Goal: Information Seeking & Learning: Learn about a topic

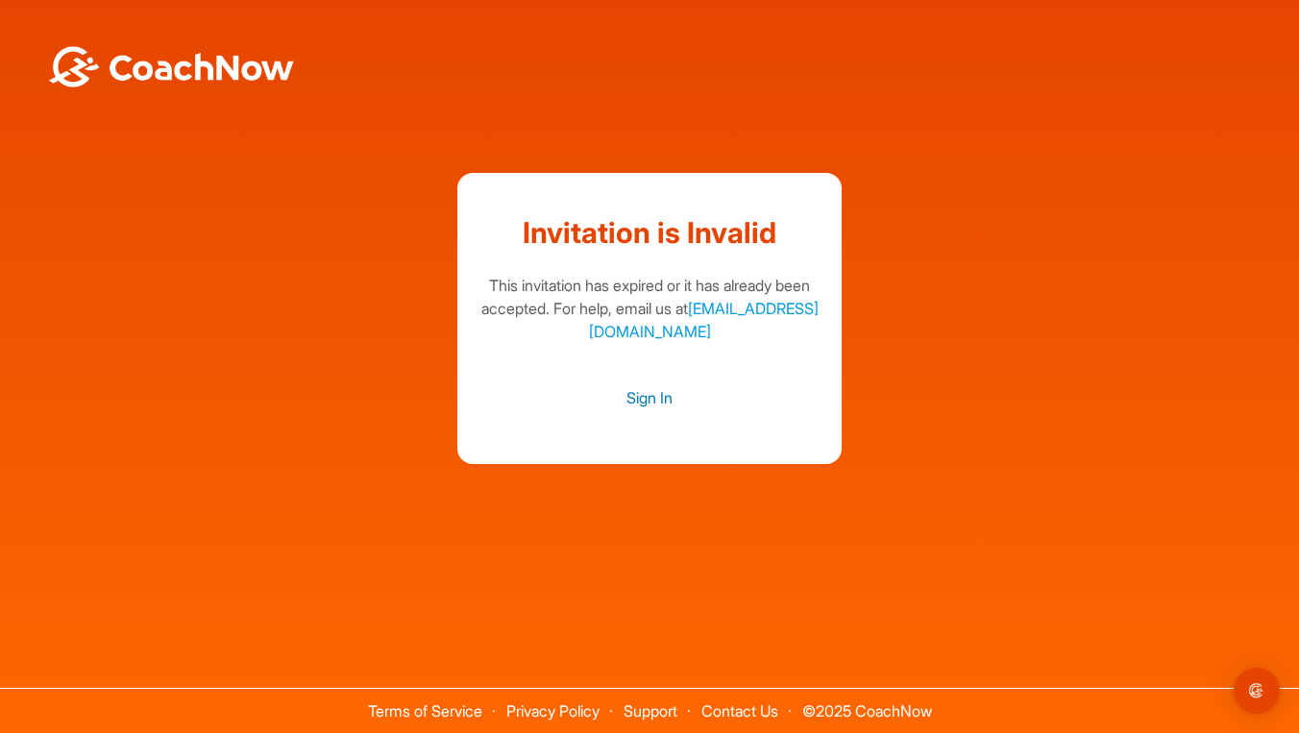
click at [638, 394] on link "Sign In" at bounding box center [650, 397] width 346 height 25
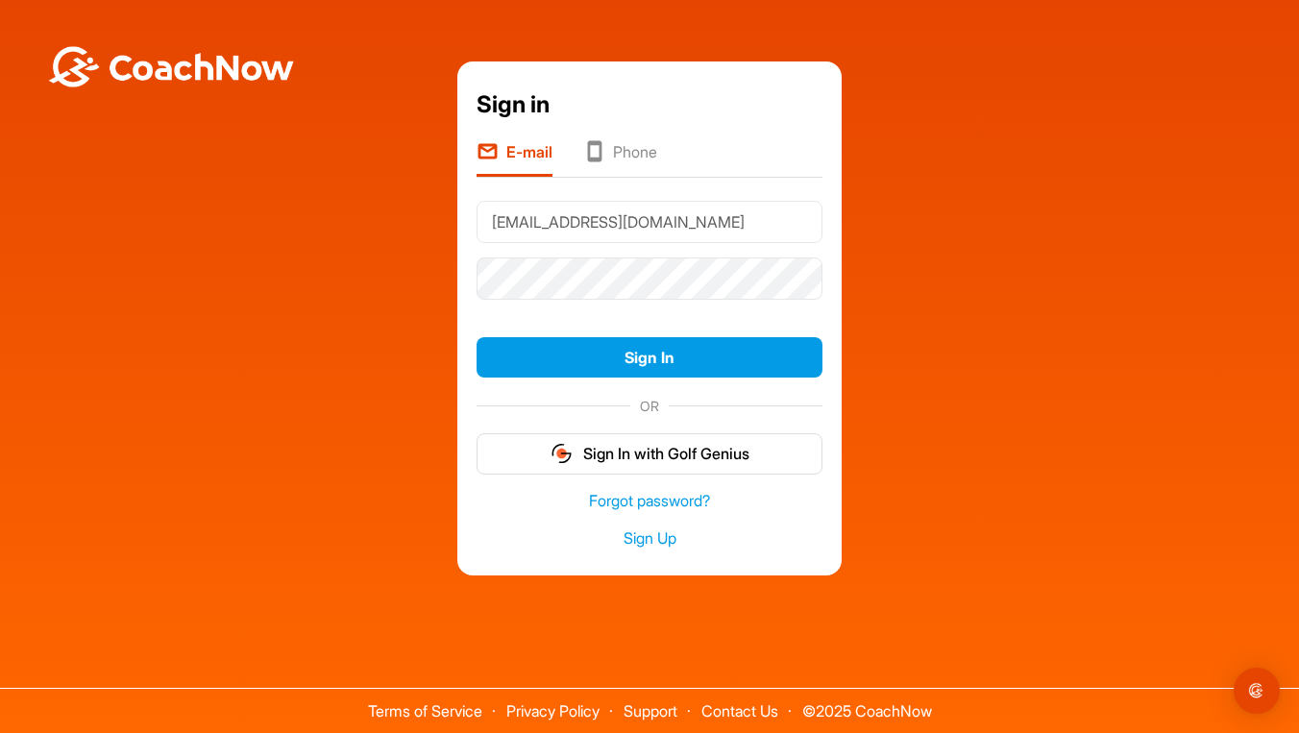
type input "[EMAIL_ADDRESS][DOMAIN_NAME]"
click at [650, 356] on button "Sign In" at bounding box center [650, 357] width 346 height 41
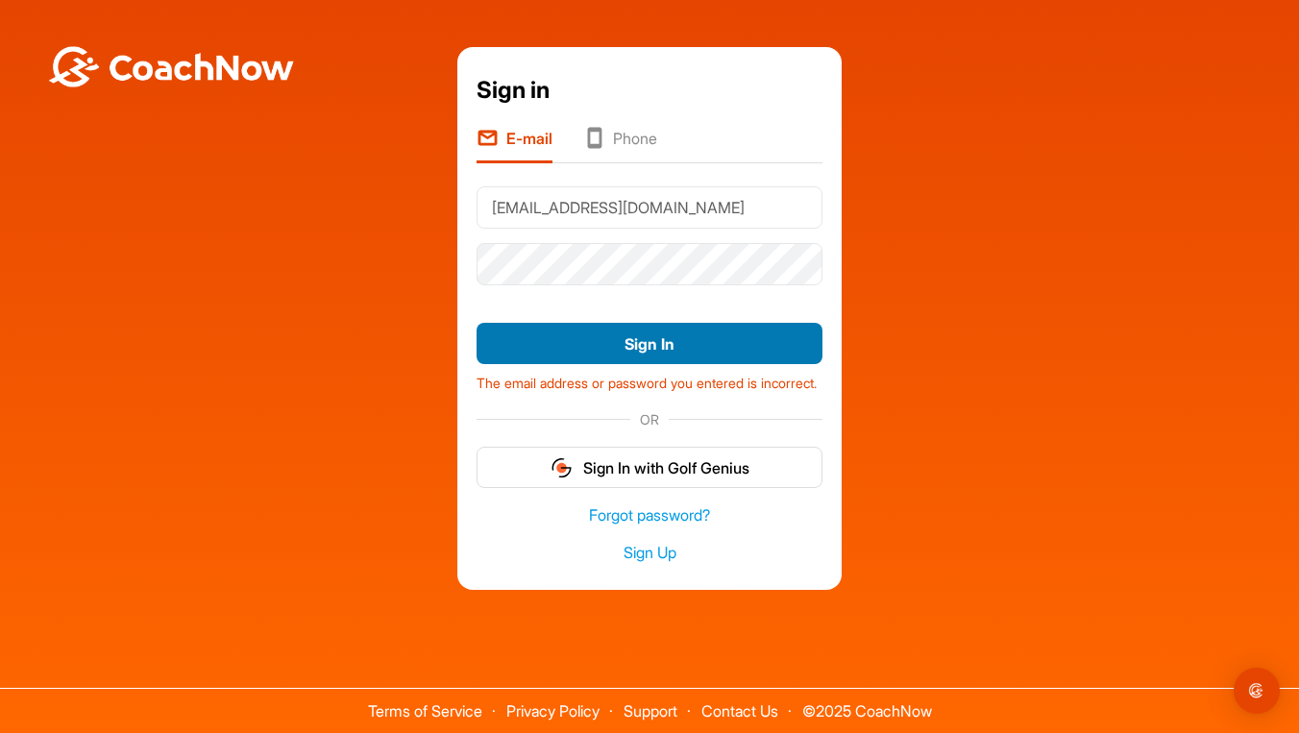
click at [578, 340] on button "Sign In" at bounding box center [650, 343] width 346 height 41
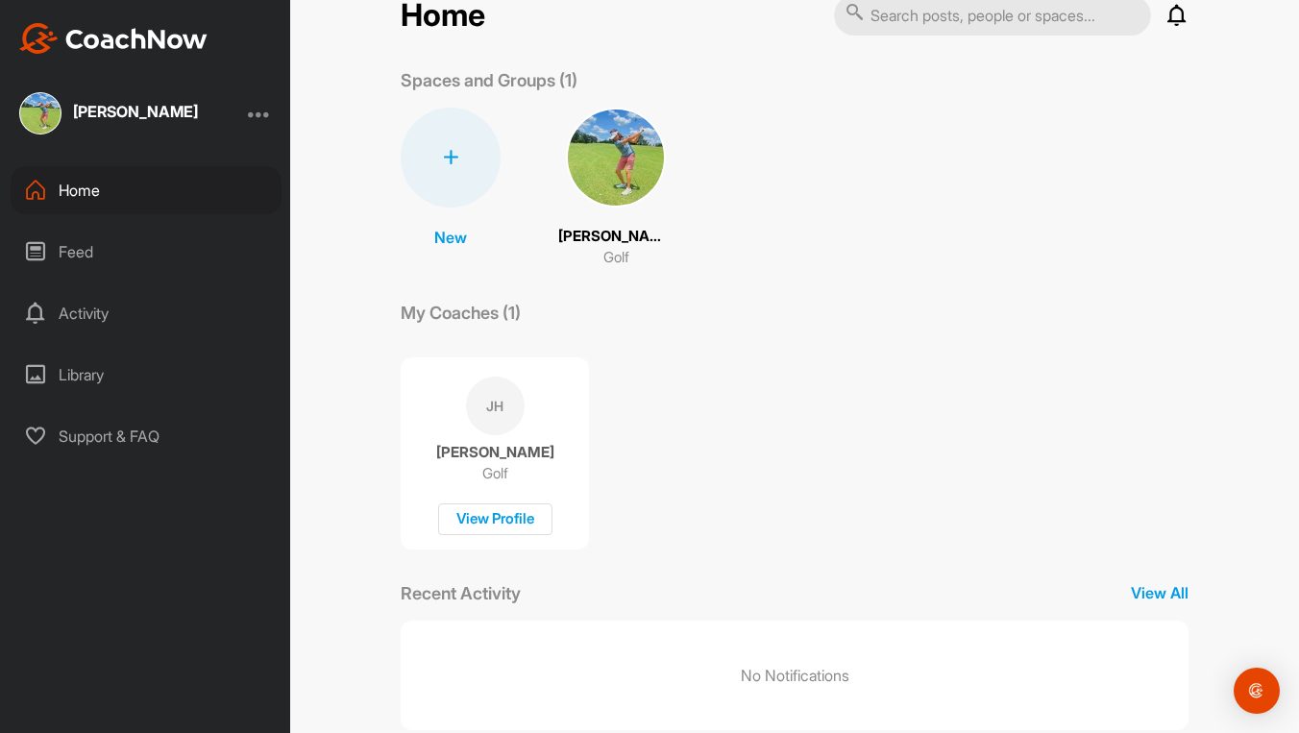
scroll to position [55, 0]
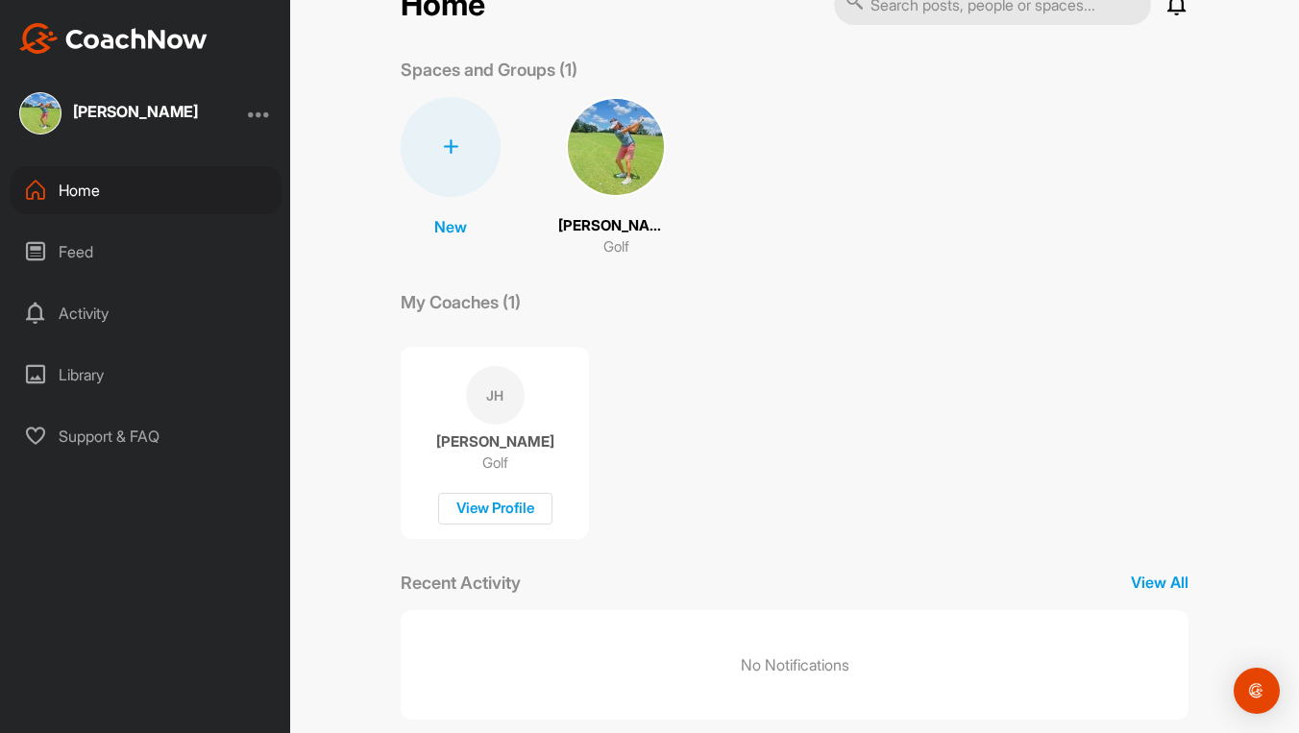
click at [76, 378] on div "Library" at bounding box center [146, 375] width 271 height 48
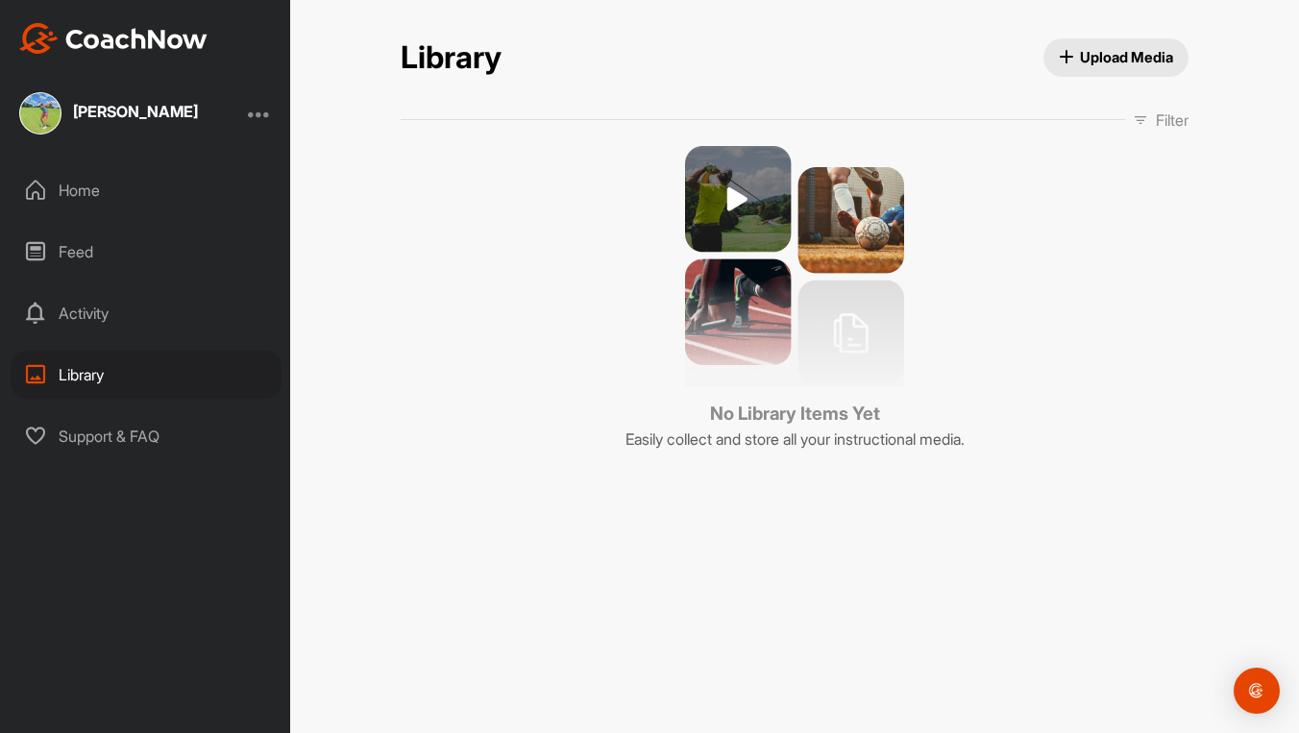
click at [44, 319] on icon at bounding box center [35, 313] width 23 height 23
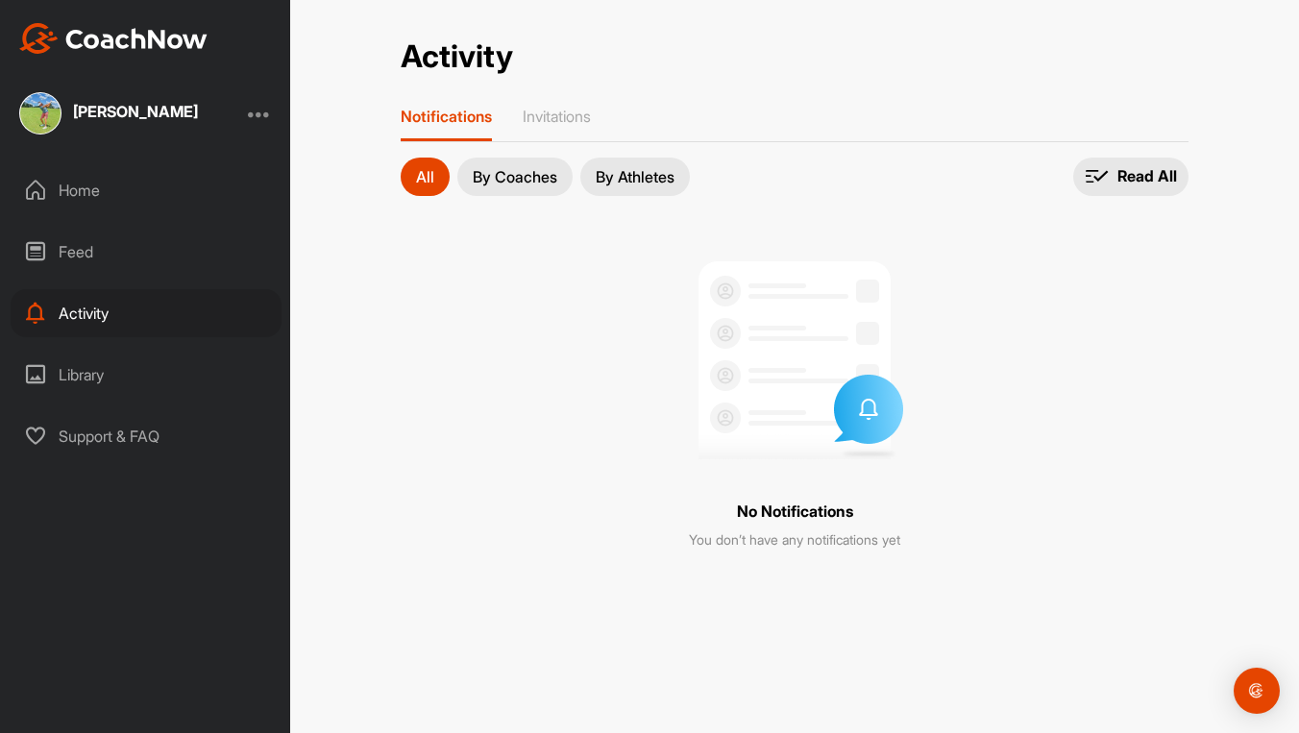
click at [83, 245] on div "Feed" at bounding box center [146, 252] width 271 height 48
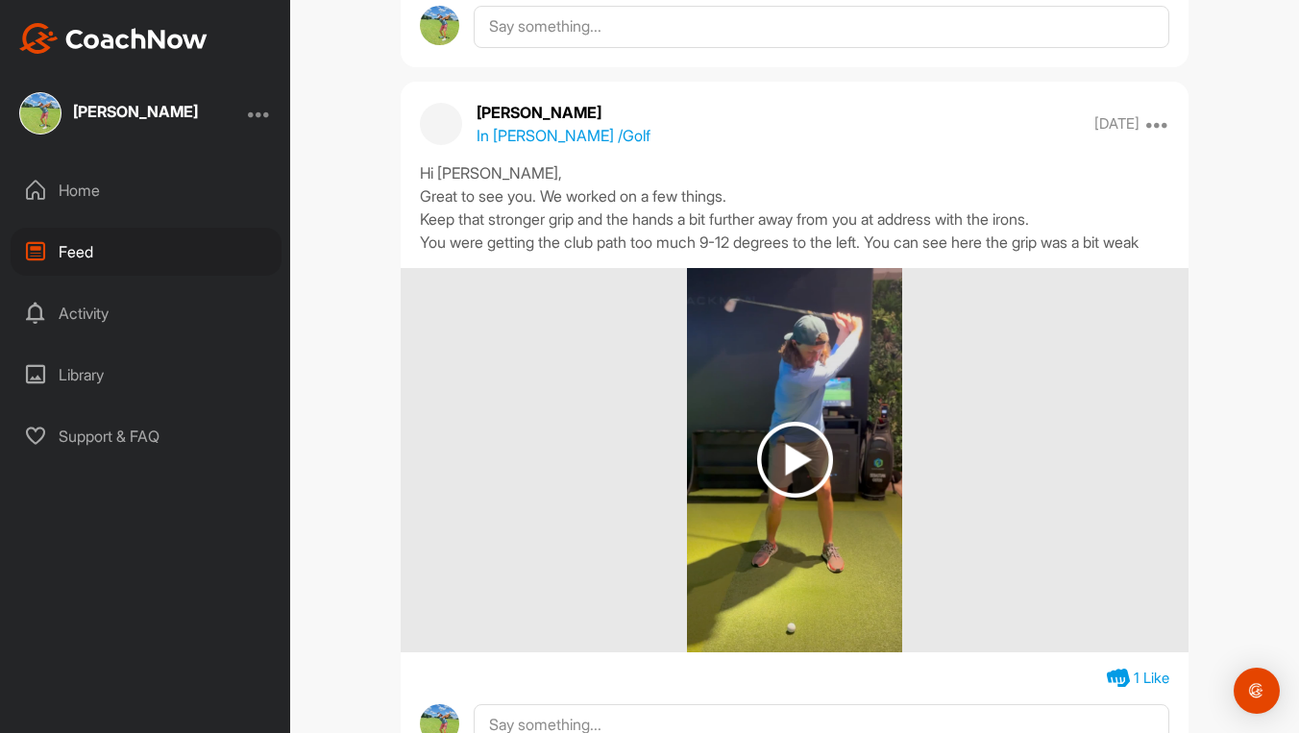
scroll to position [4685, 0]
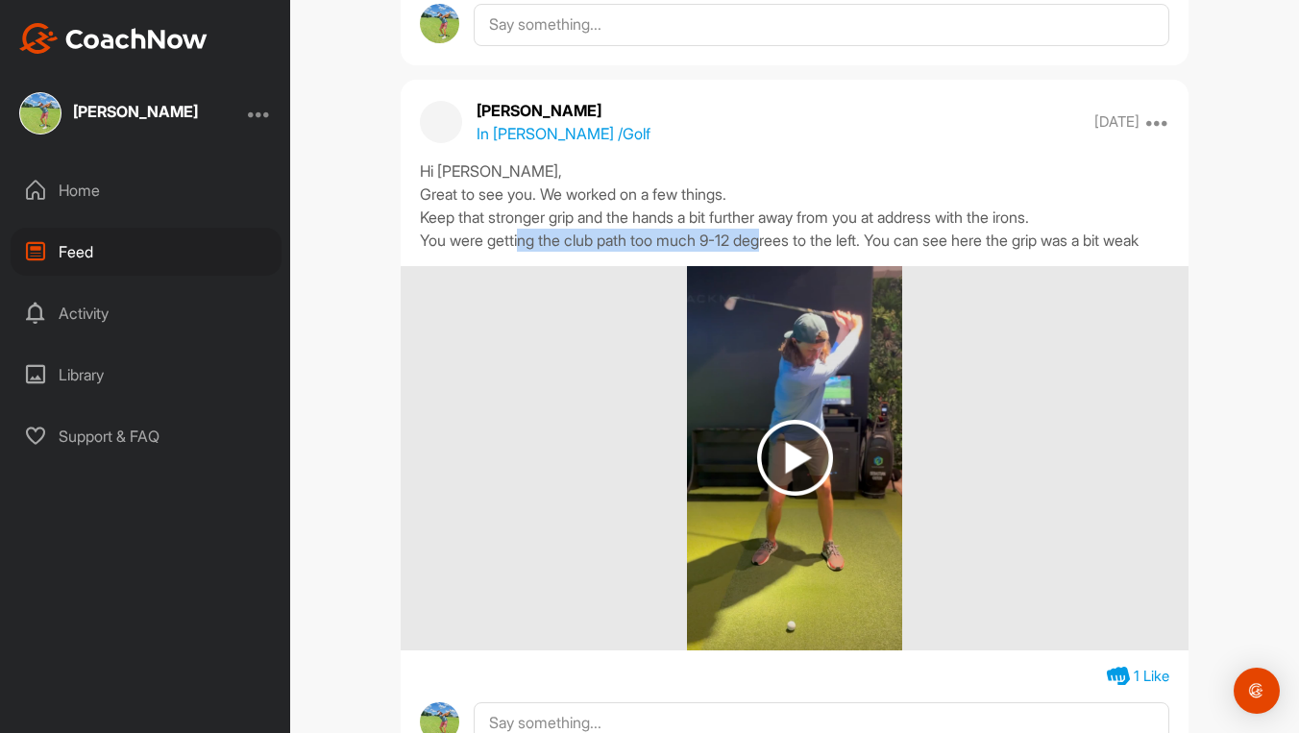
drag, startPoint x: 572, startPoint y: 245, endPoint x: 813, endPoint y: 240, distance: 241.2
click at [813, 240] on div "Hi [PERSON_NAME], Great to see you. We worked on a few things. Keep that strong…" at bounding box center [795, 206] width 750 height 92
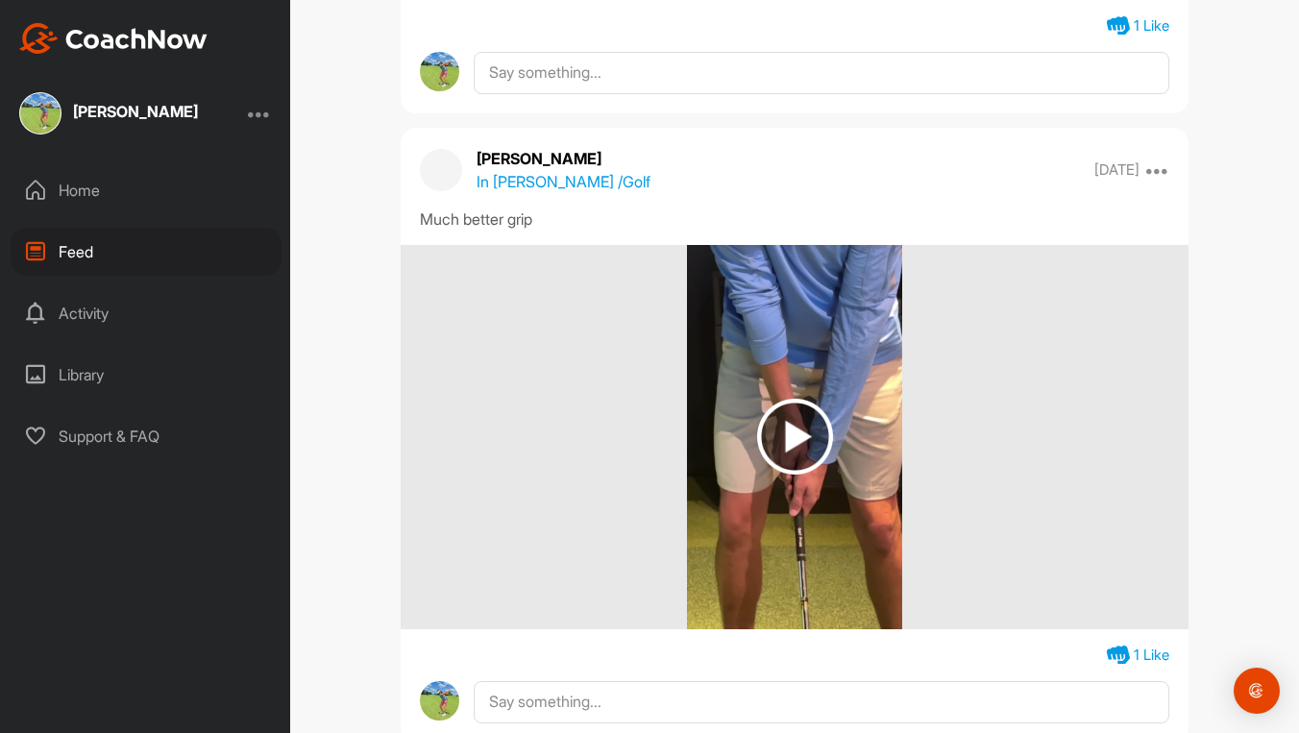
scroll to position [4004, 0]
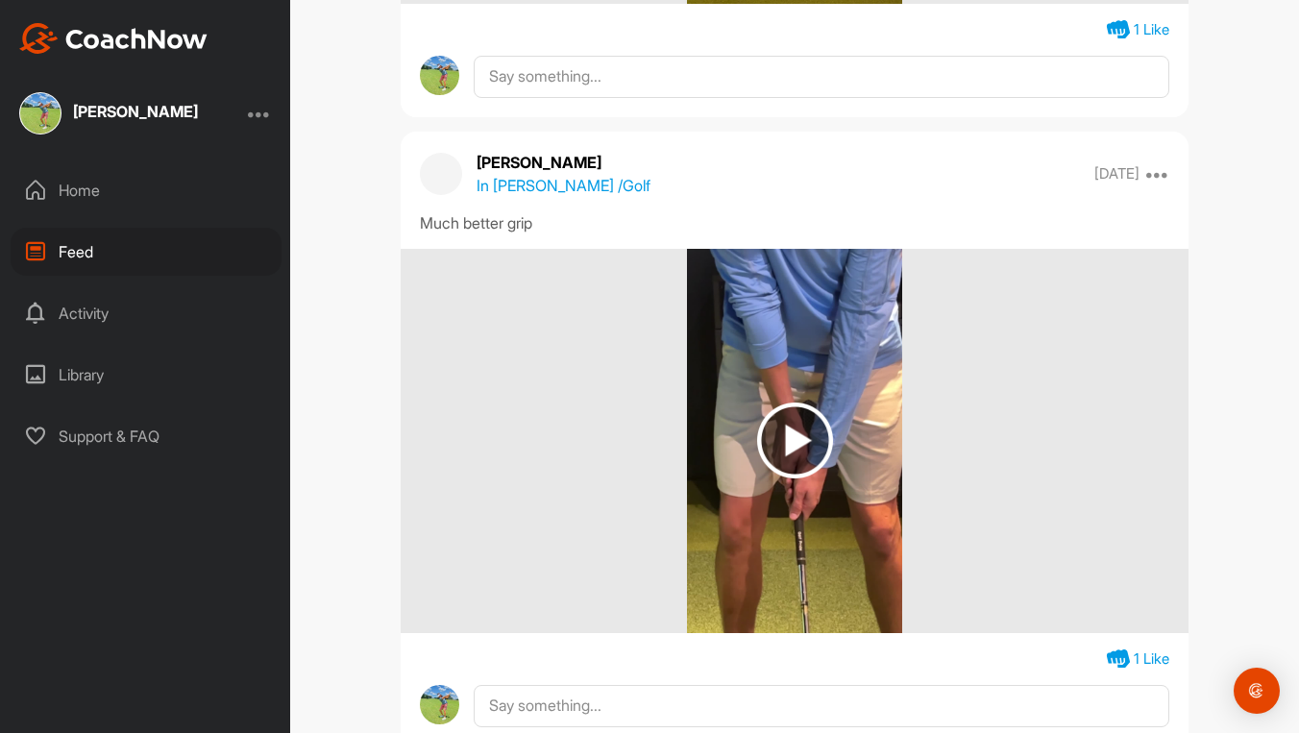
click at [793, 437] on img at bounding box center [795, 441] width 76 height 76
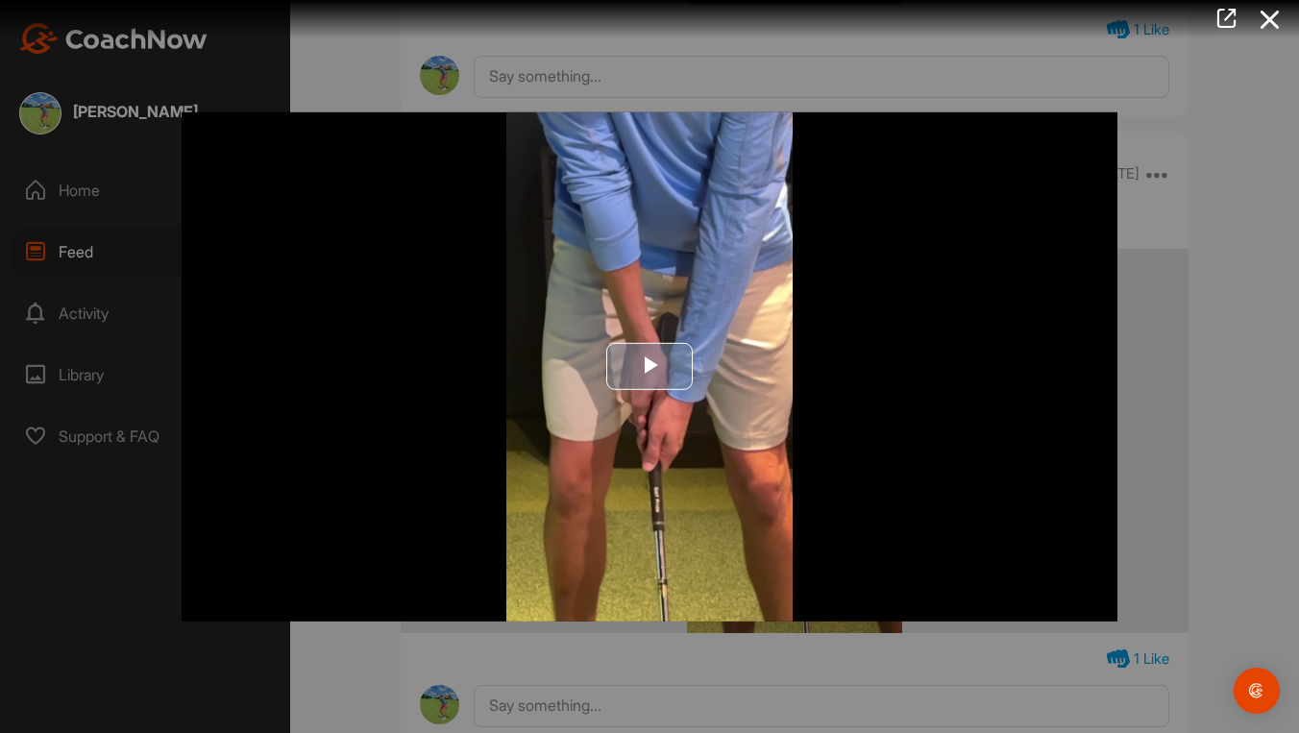
click at [650, 367] on span "Video Player" at bounding box center [650, 367] width 0 height 0
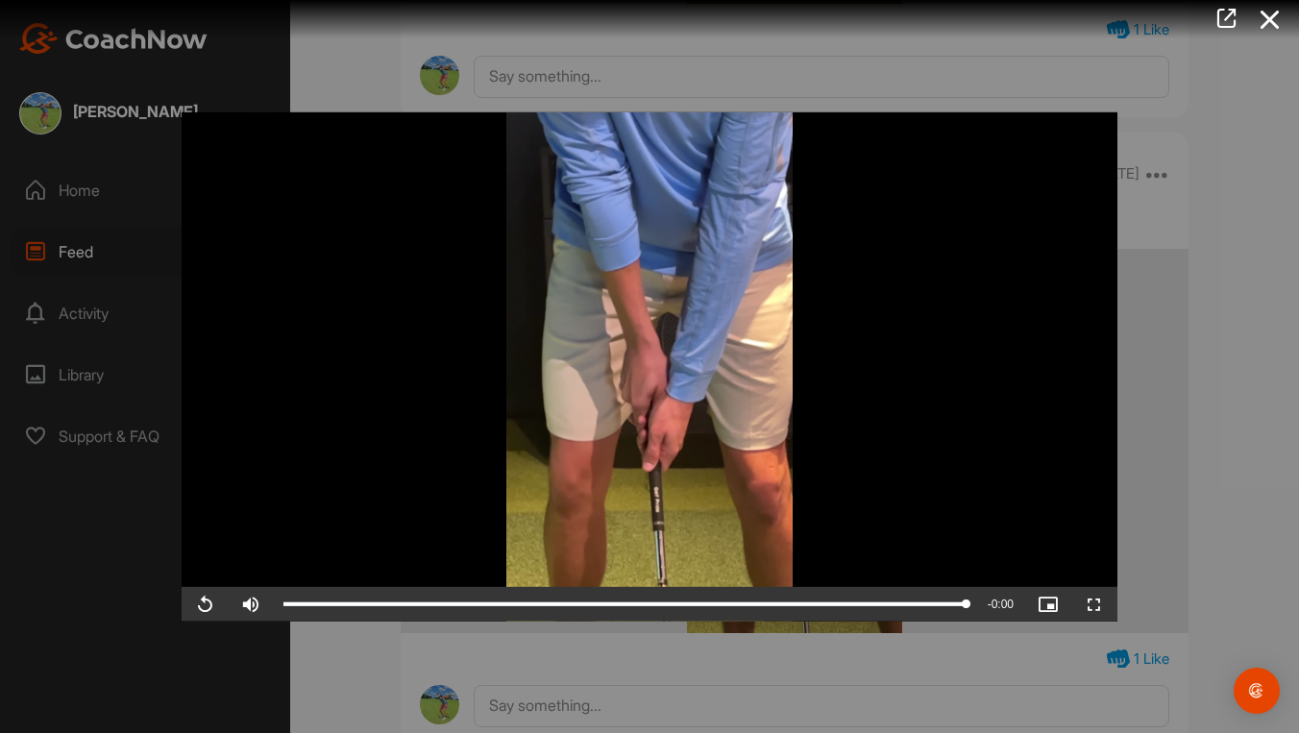
click at [1252, 338] on div at bounding box center [649, 366] width 1299 height 733
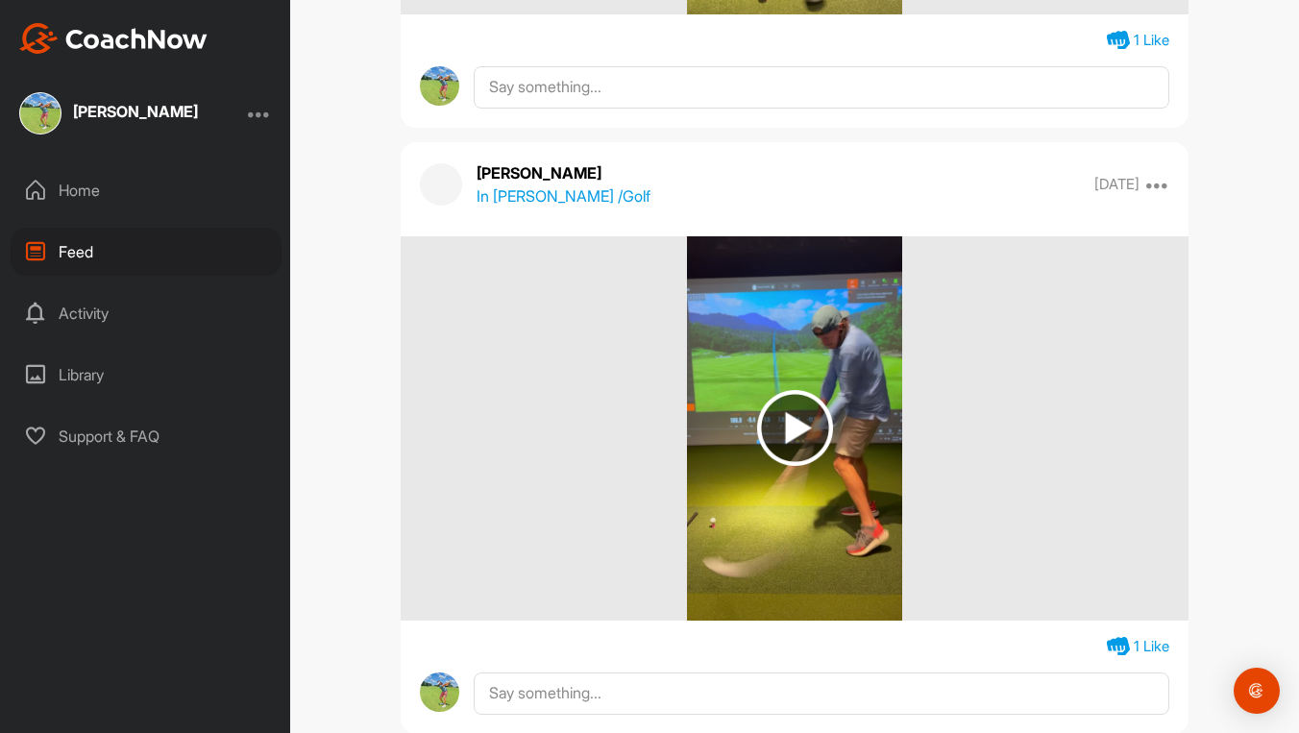
scroll to position [3377, 0]
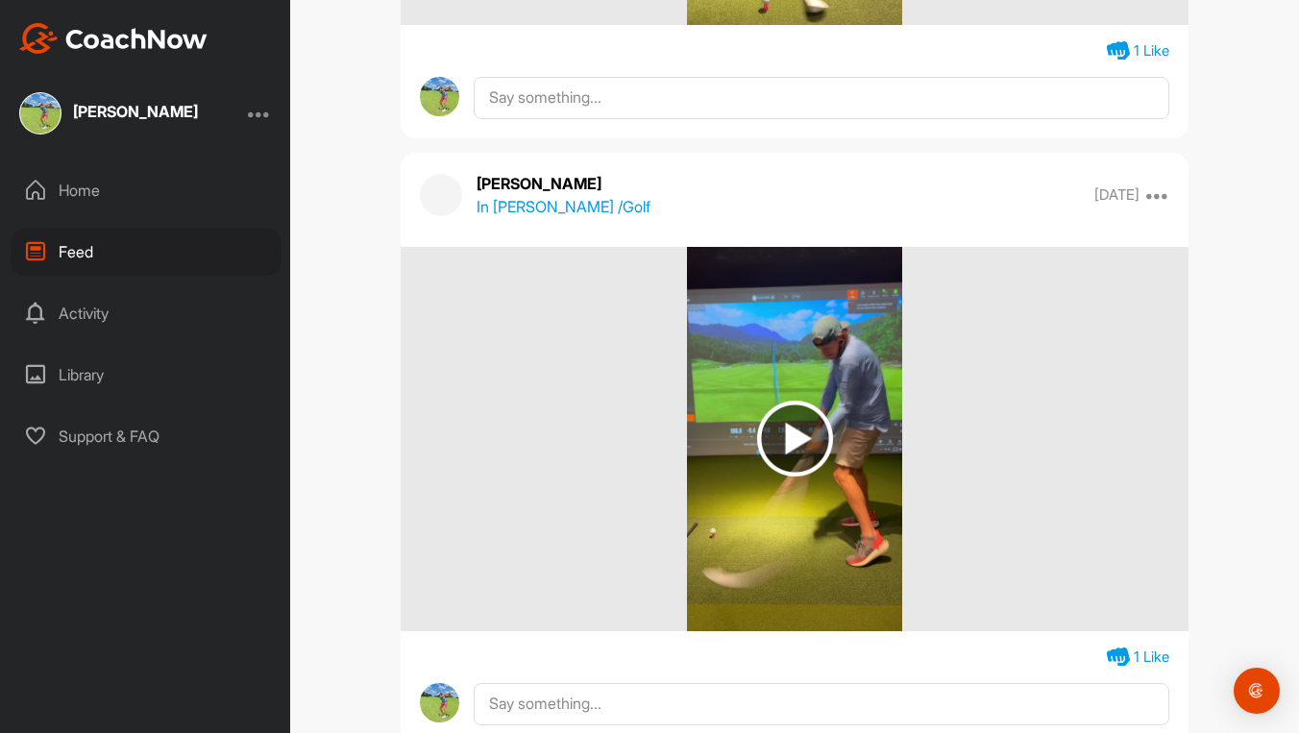
click at [800, 420] on img at bounding box center [795, 439] width 76 height 76
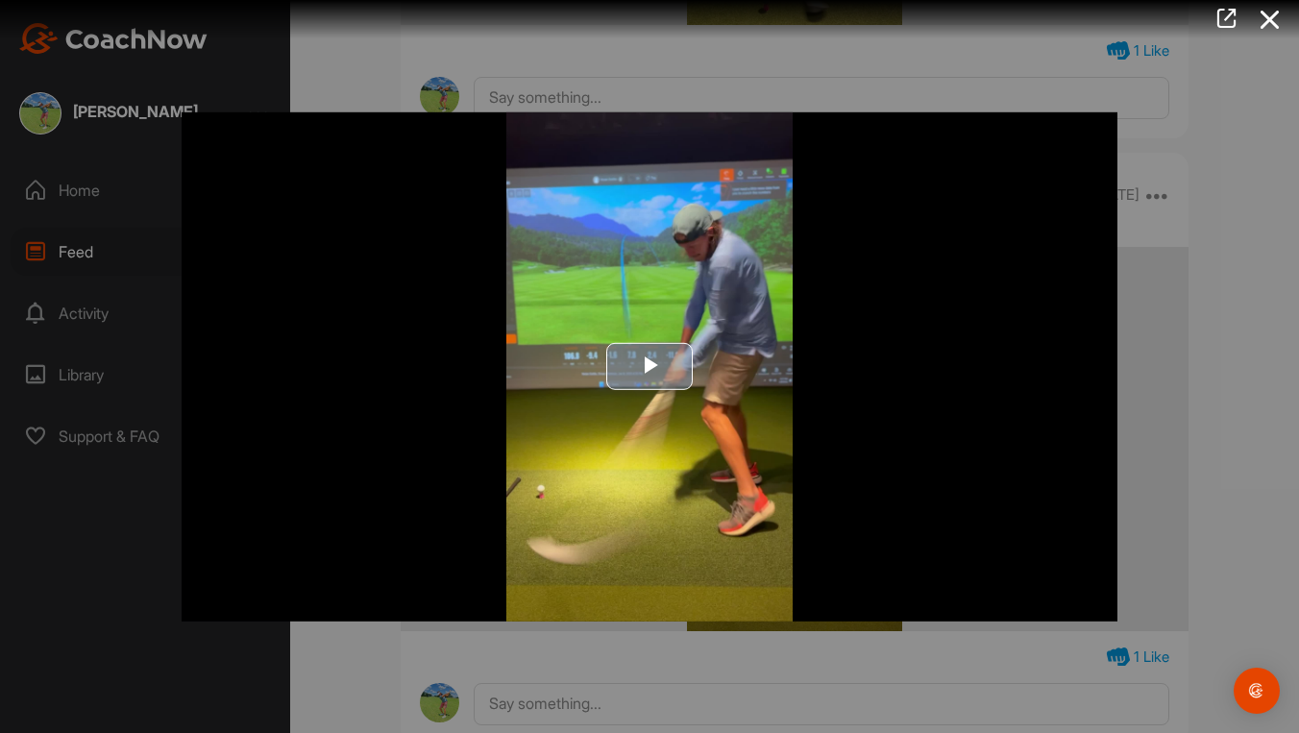
click at [671, 343] on button "Play Video" at bounding box center [649, 366] width 86 height 47
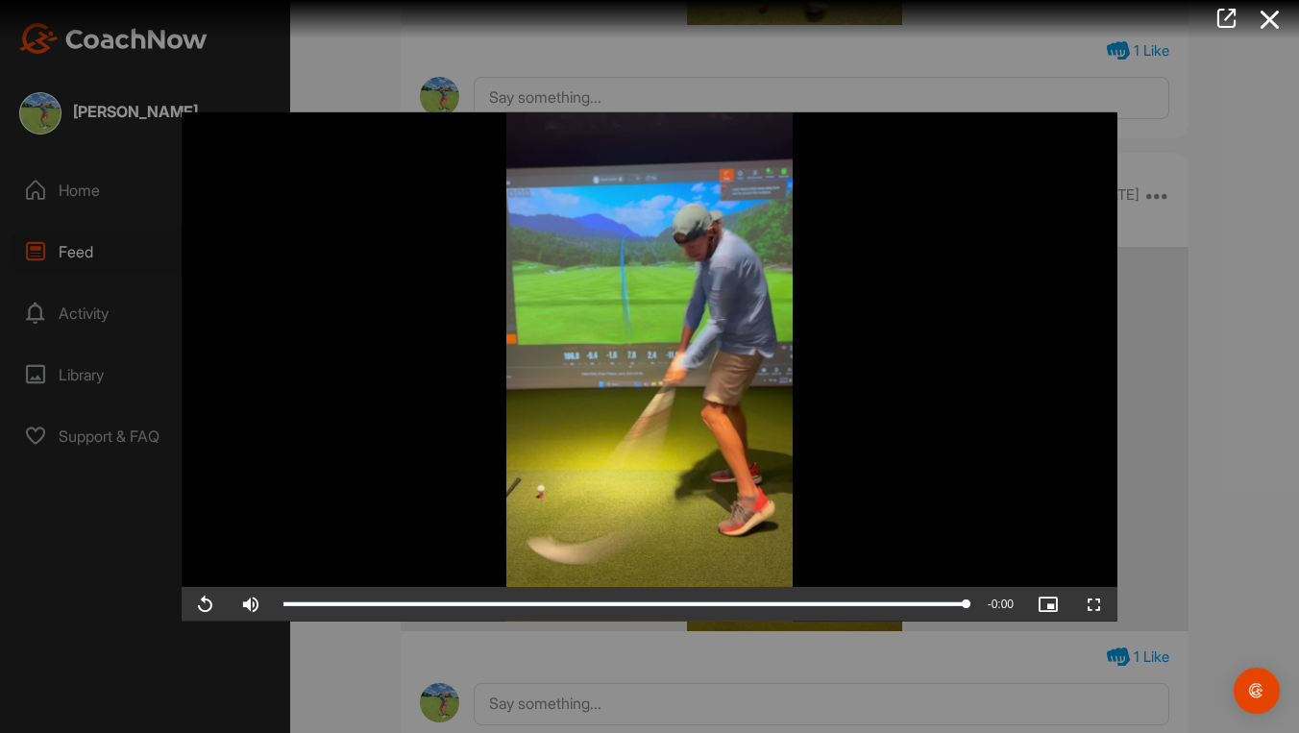
click at [198, 604] on span "Video Player" at bounding box center [205, 604] width 46 height 0
click at [319, 691] on div at bounding box center [649, 366] width 1299 height 733
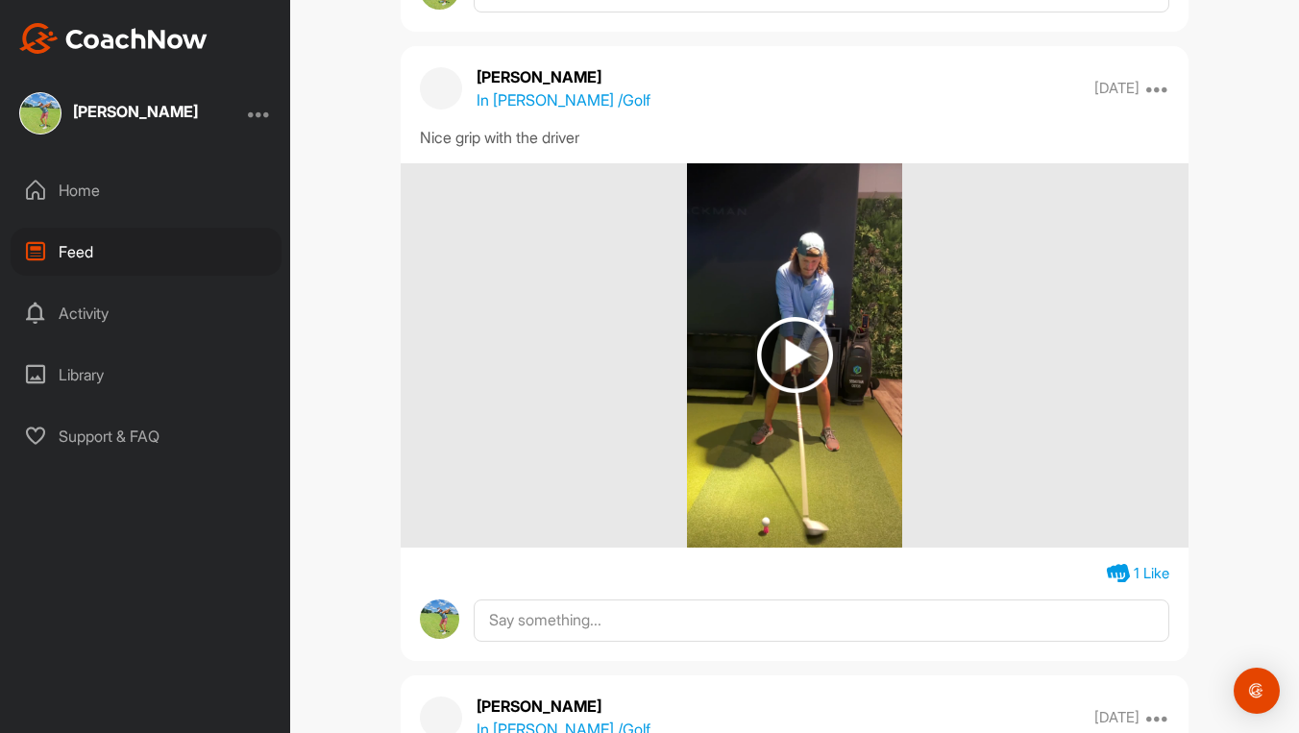
scroll to position [2805, 0]
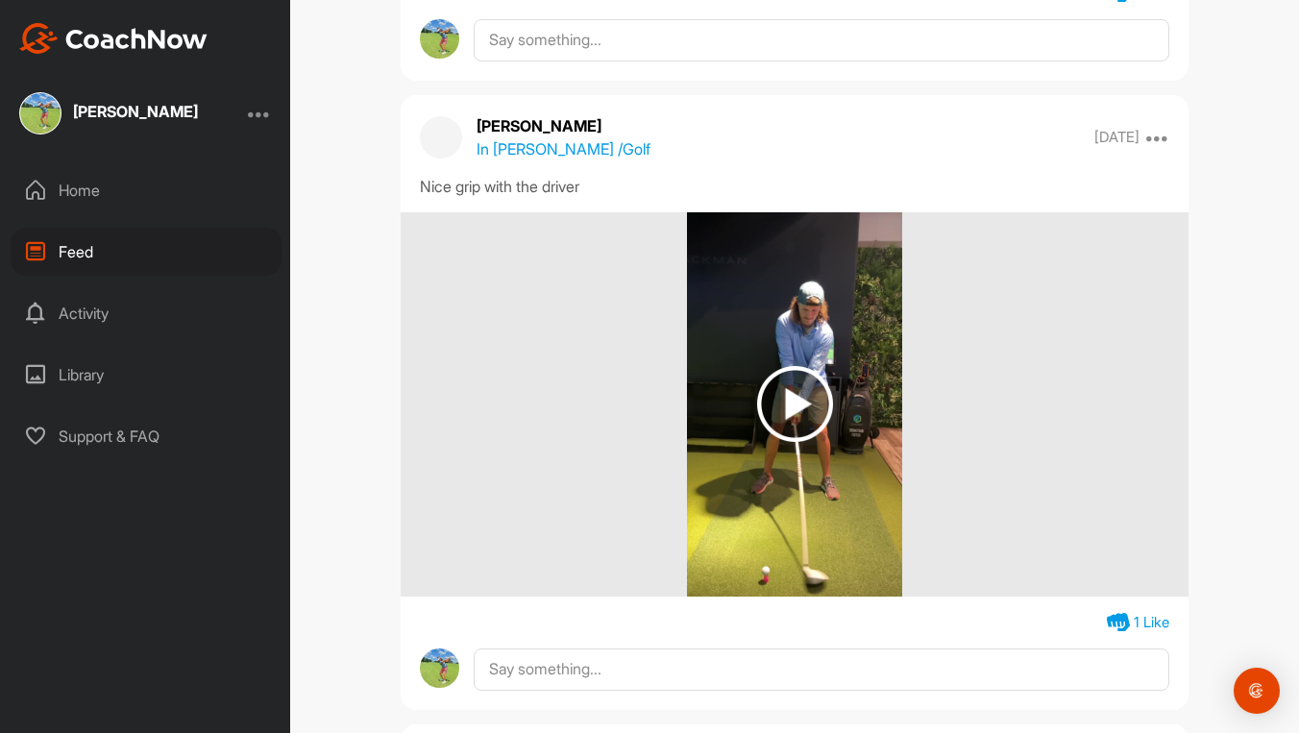
click at [775, 409] on img at bounding box center [795, 404] width 76 height 76
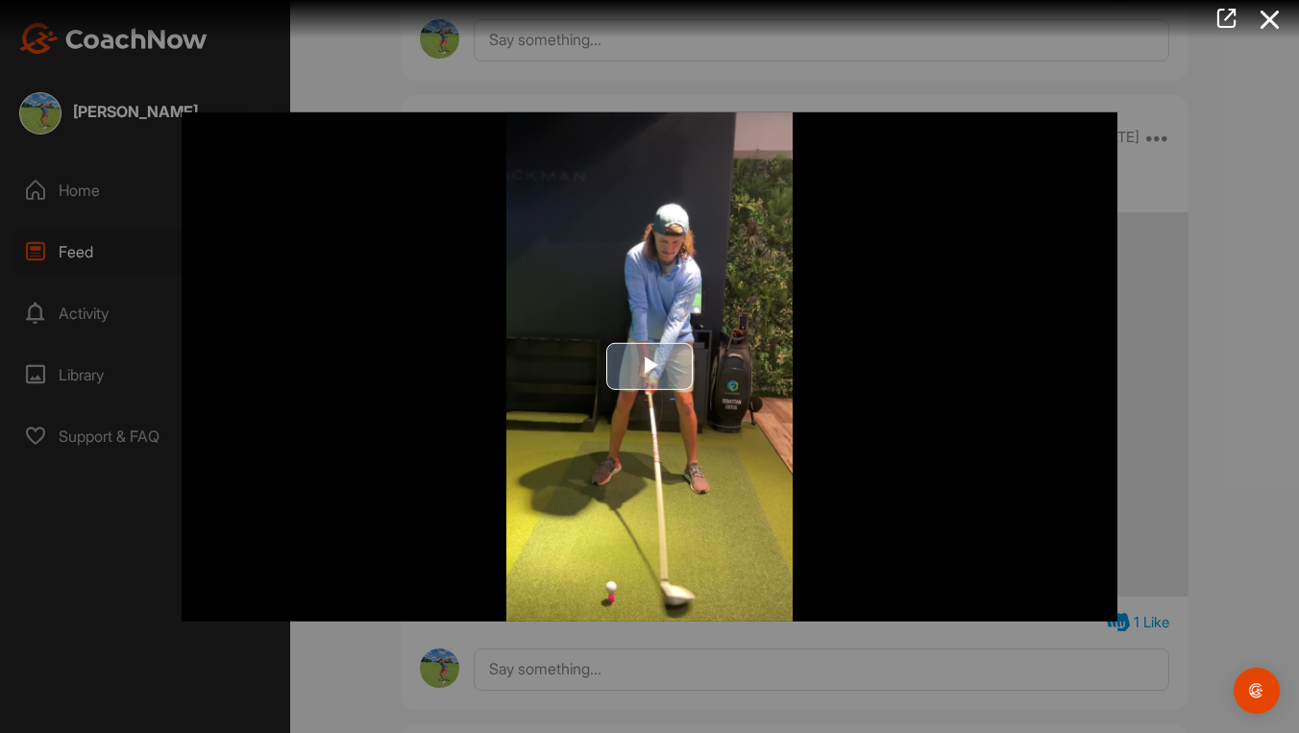
click at [650, 367] on span "Video Player" at bounding box center [650, 367] width 0 height 0
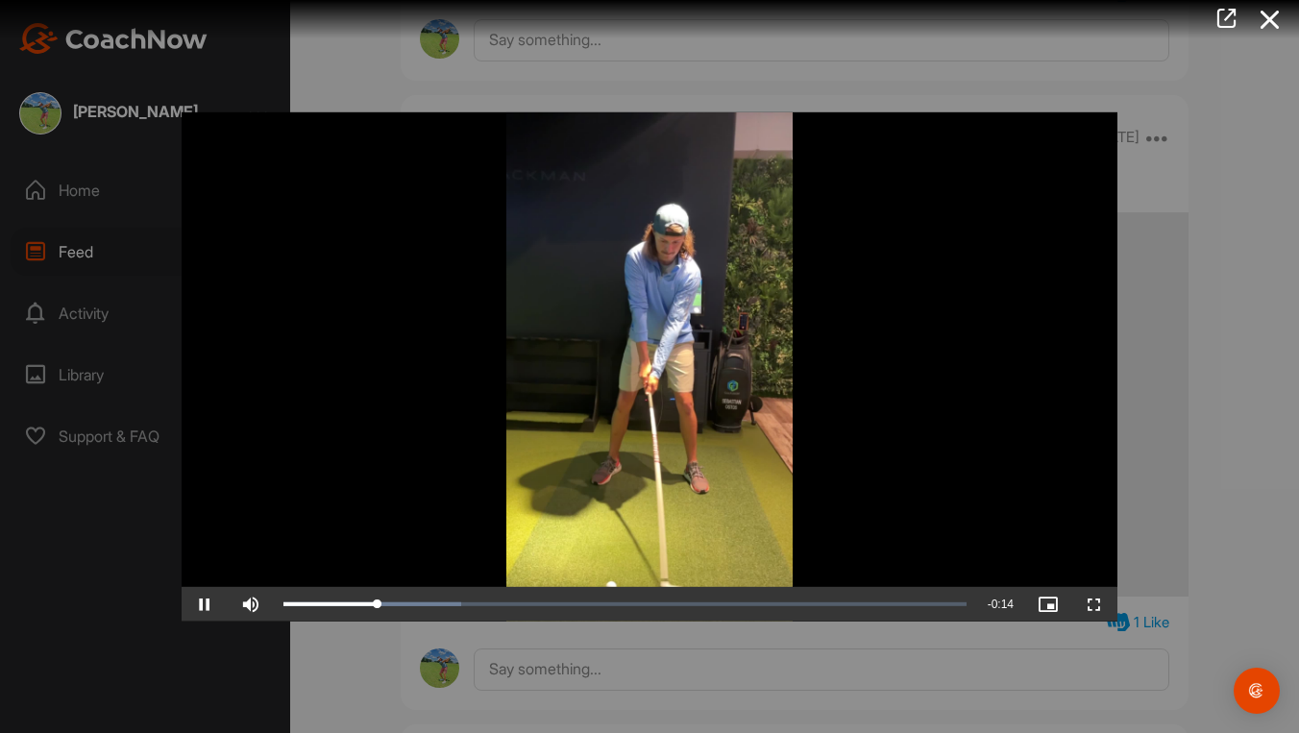
click at [196, 604] on span "Video Player" at bounding box center [205, 604] width 46 height 0
click at [142, 631] on div at bounding box center [649, 366] width 1299 height 733
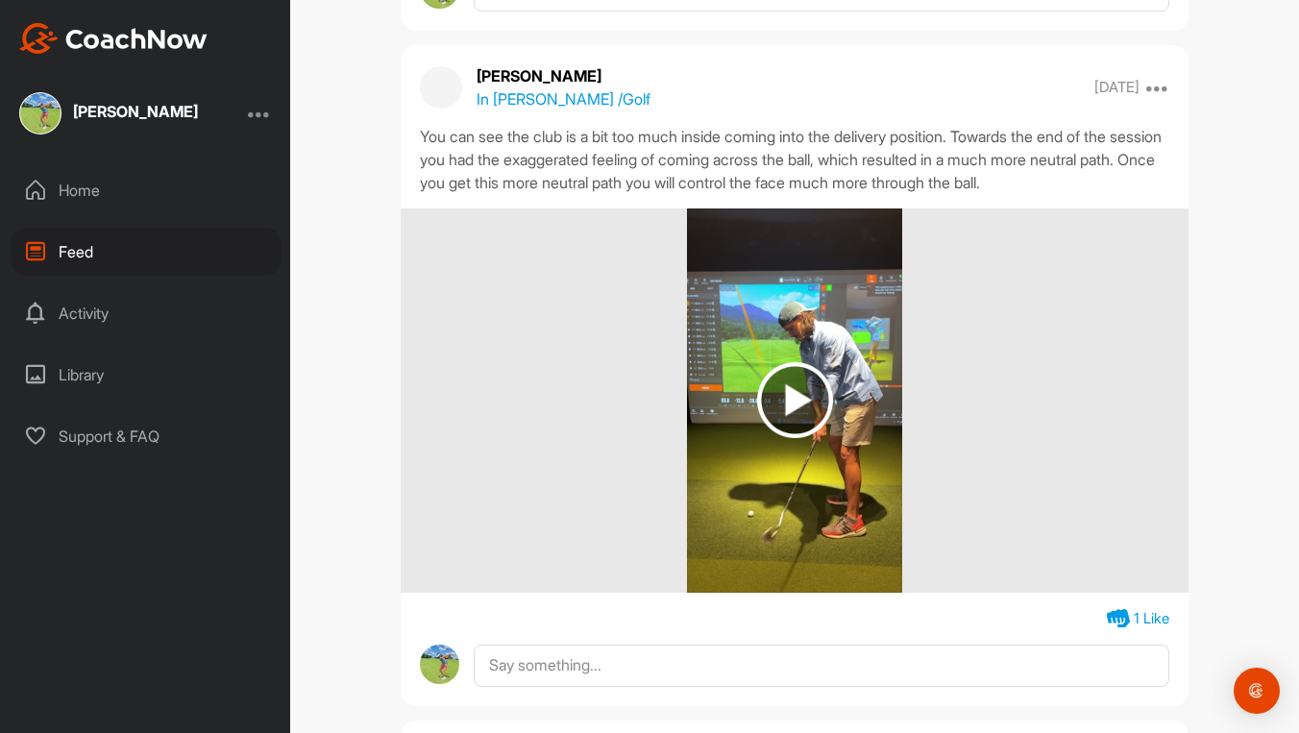
scroll to position [2173, 0]
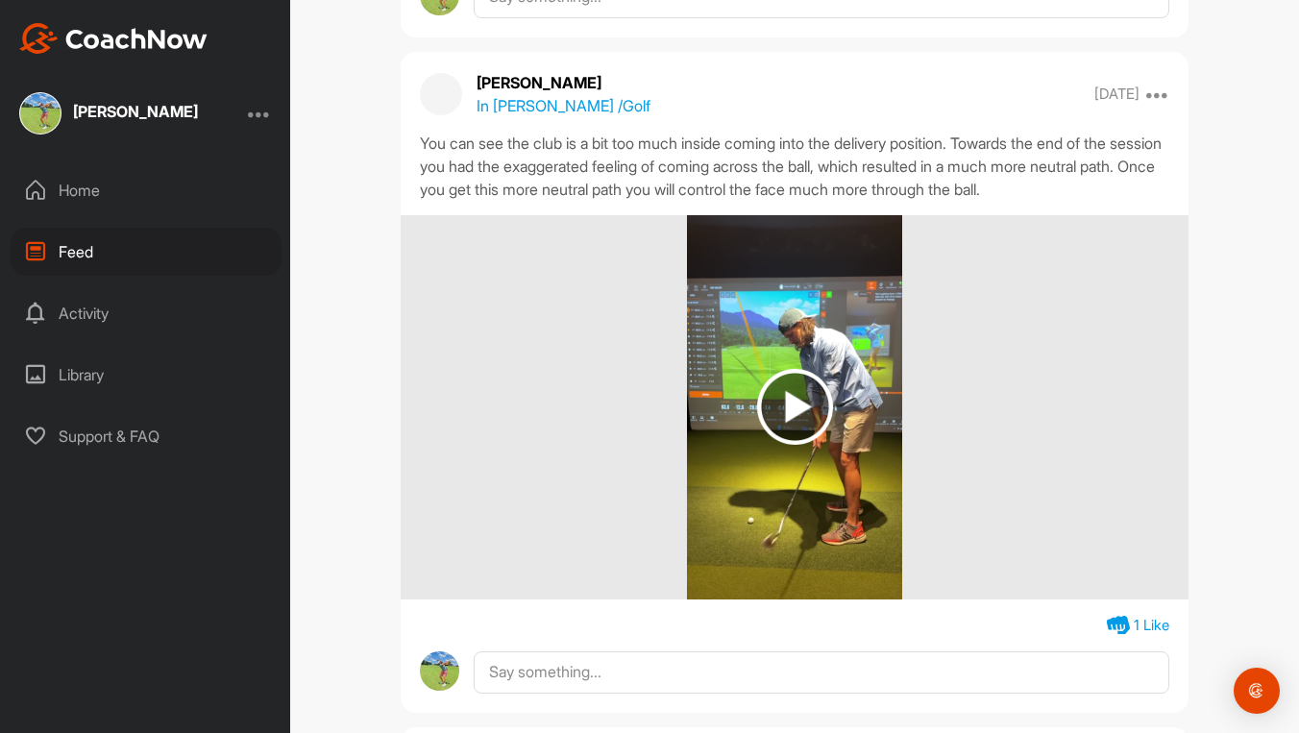
click at [776, 394] on img at bounding box center [795, 407] width 76 height 76
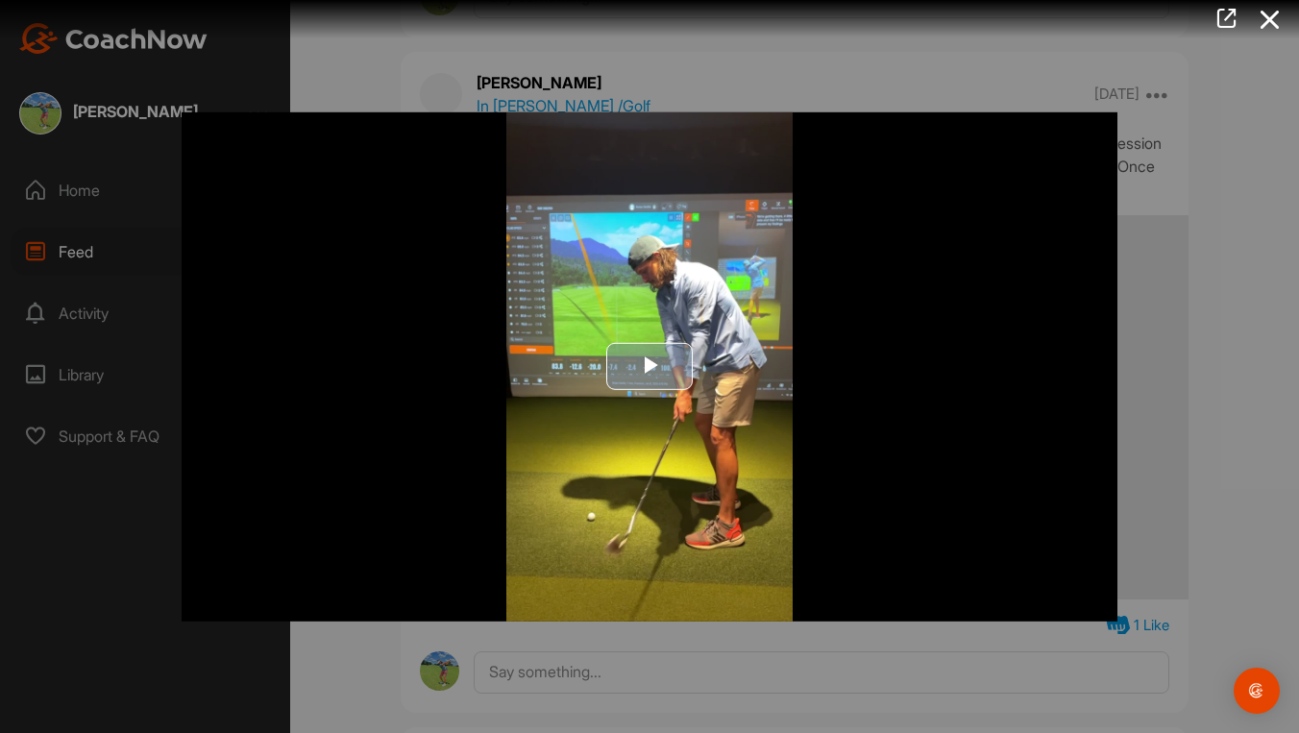
click at [650, 367] on span "Video Player" at bounding box center [650, 367] width 0 height 0
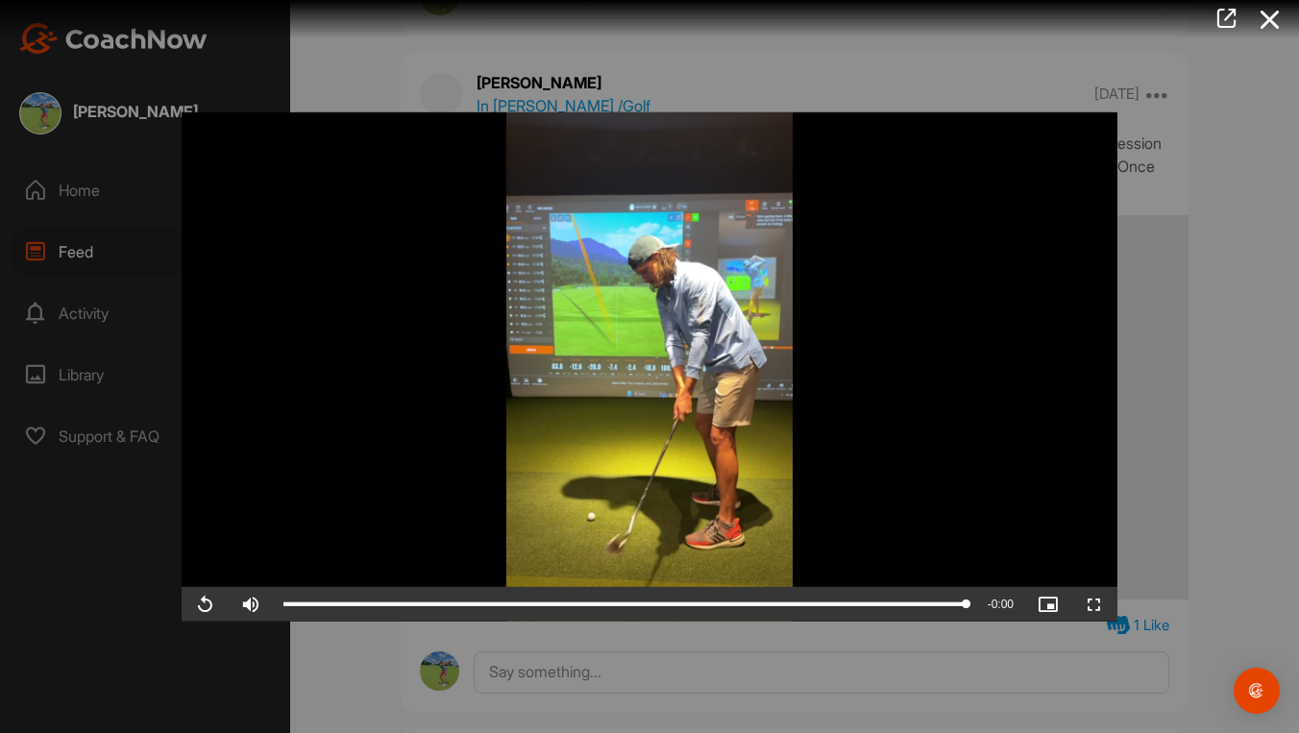
click at [107, 604] on div at bounding box center [649, 366] width 1299 height 733
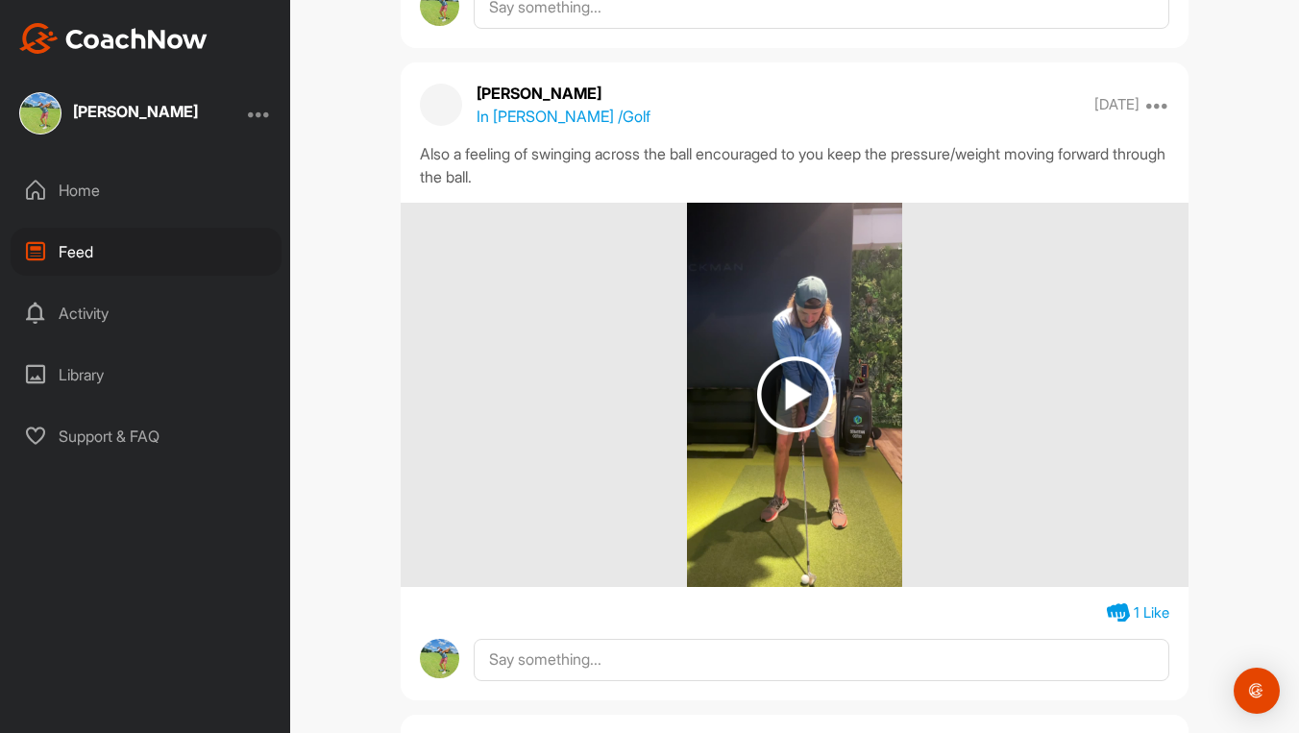
scroll to position [1486, 0]
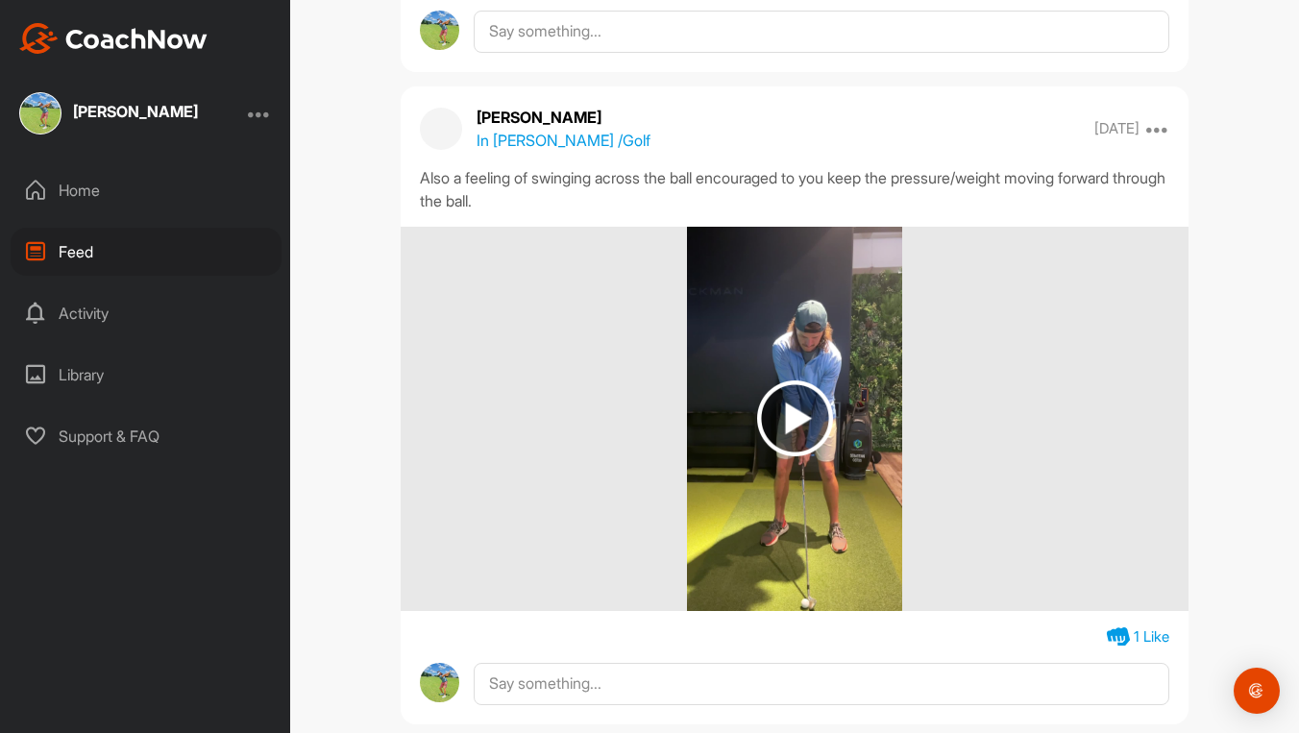
click at [781, 407] on img at bounding box center [795, 419] width 76 height 76
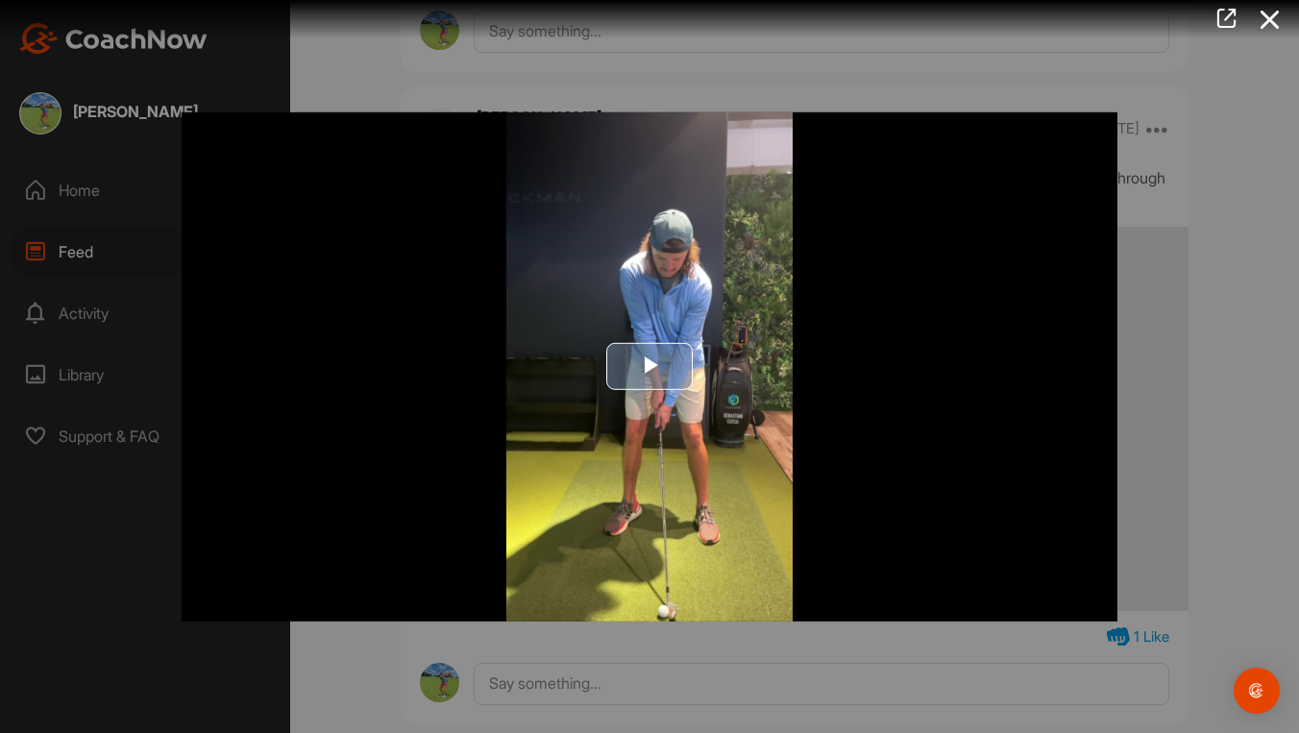
click at [650, 367] on span "Video Player" at bounding box center [650, 367] width 0 height 0
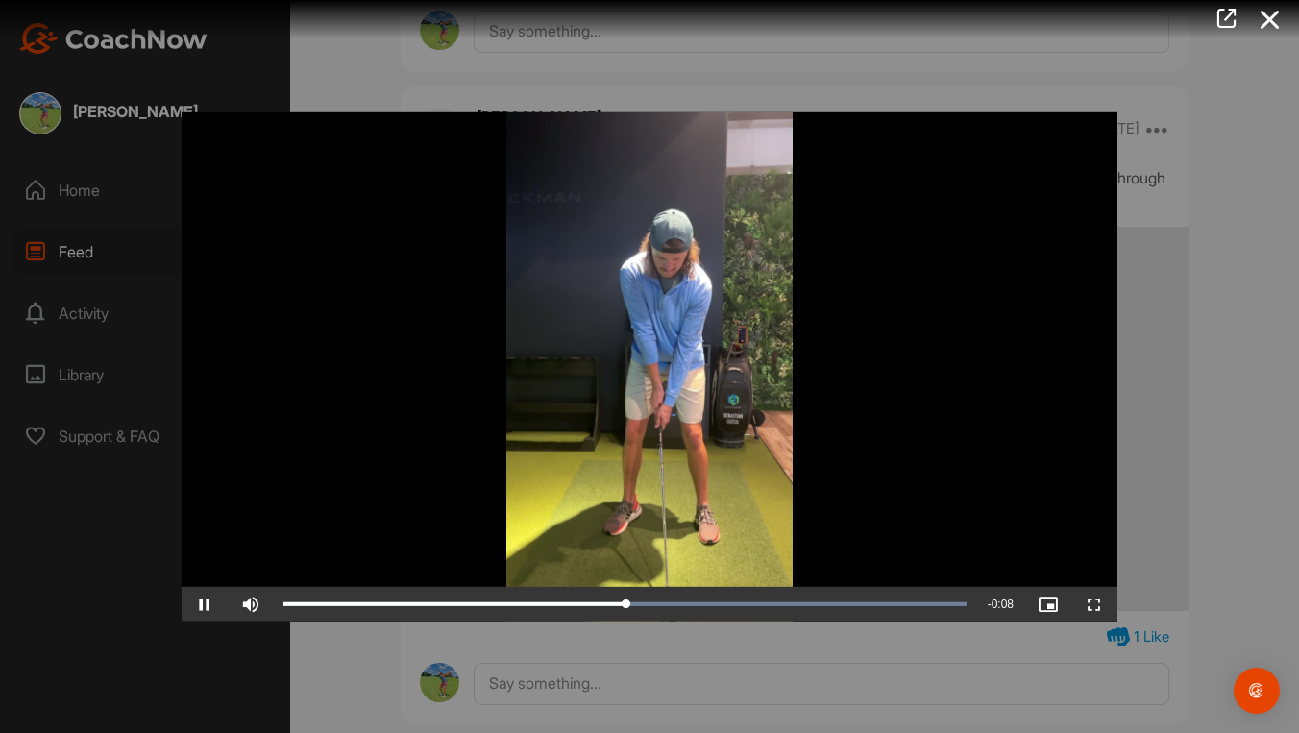
click at [120, 541] on div at bounding box center [649, 366] width 1299 height 733
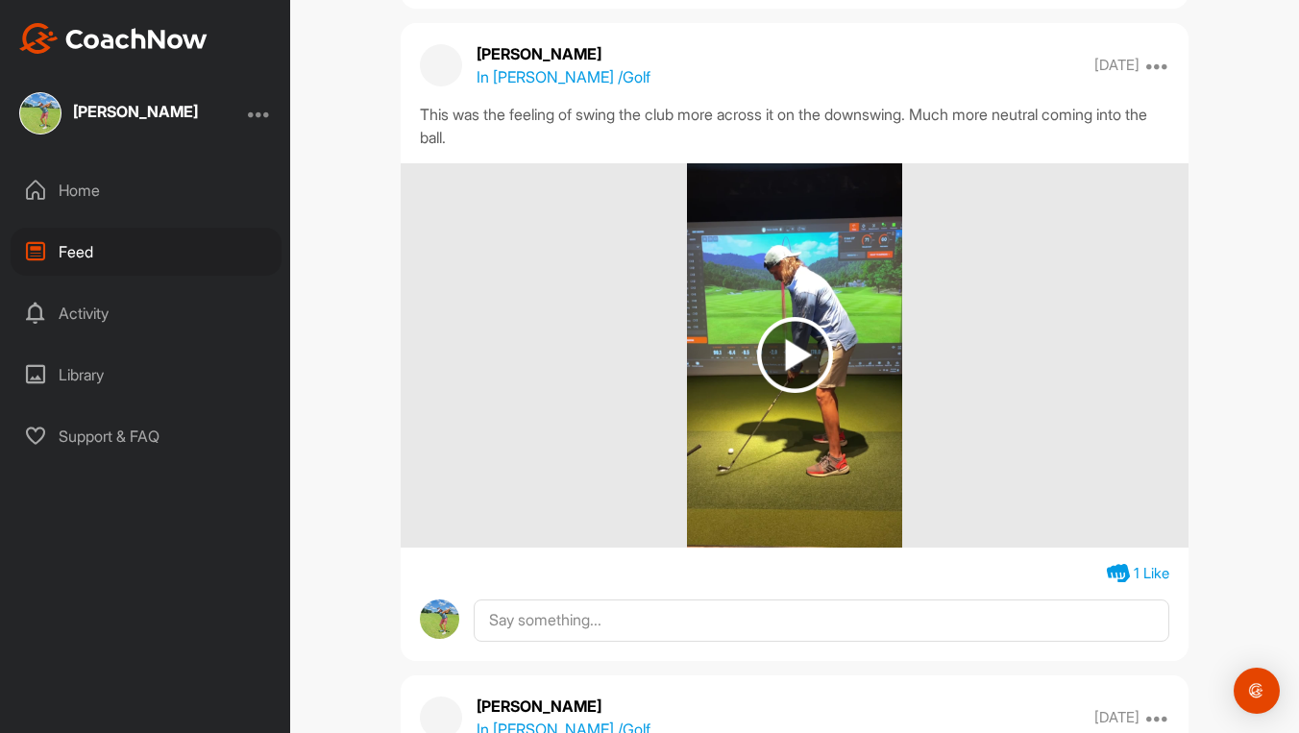
scroll to position [885, 0]
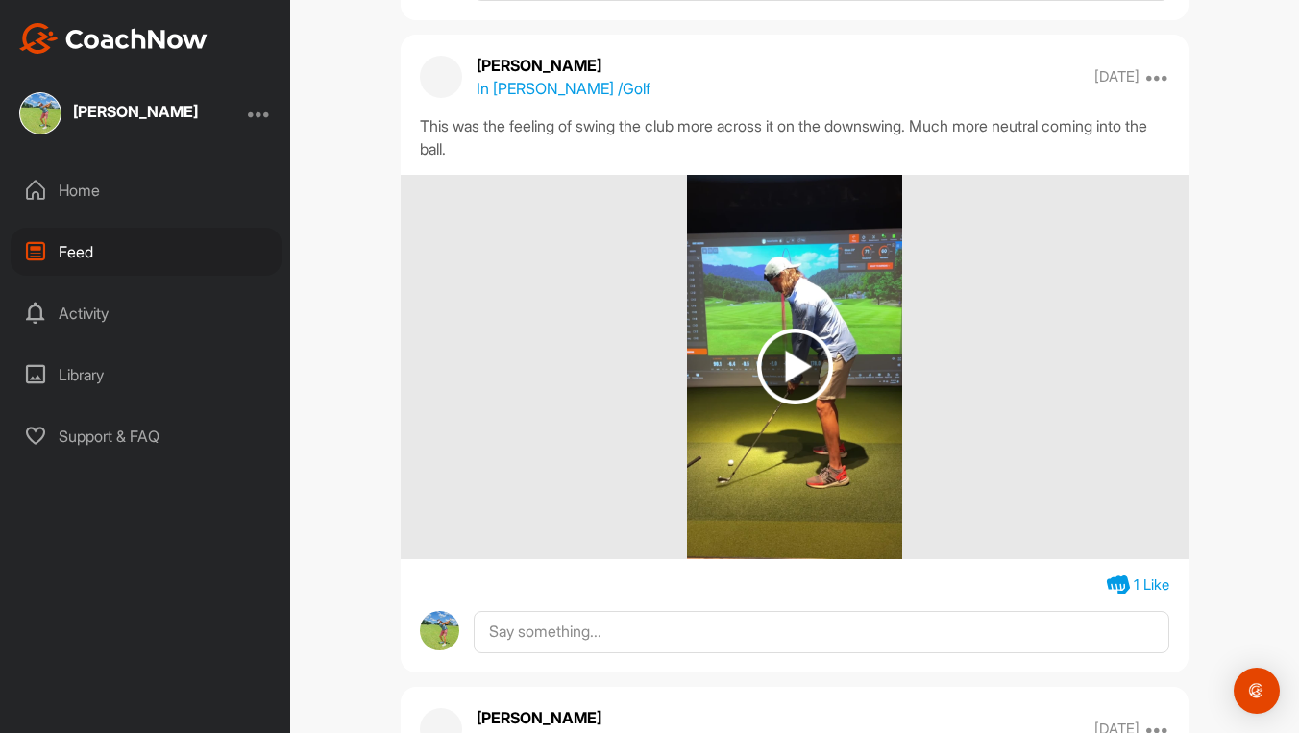
click at [769, 368] on img at bounding box center [795, 367] width 76 height 76
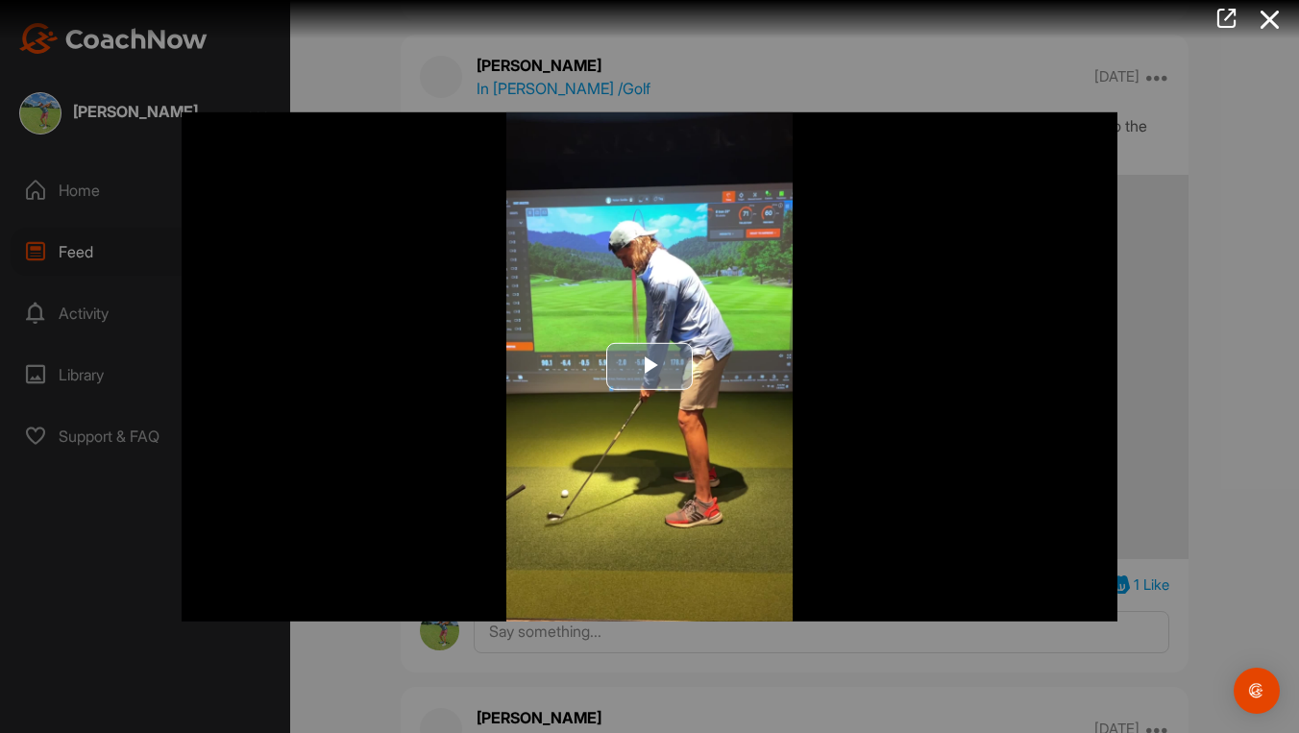
click at [650, 367] on span "Video Player" at bounding box center [650, 367] width 0 height 0
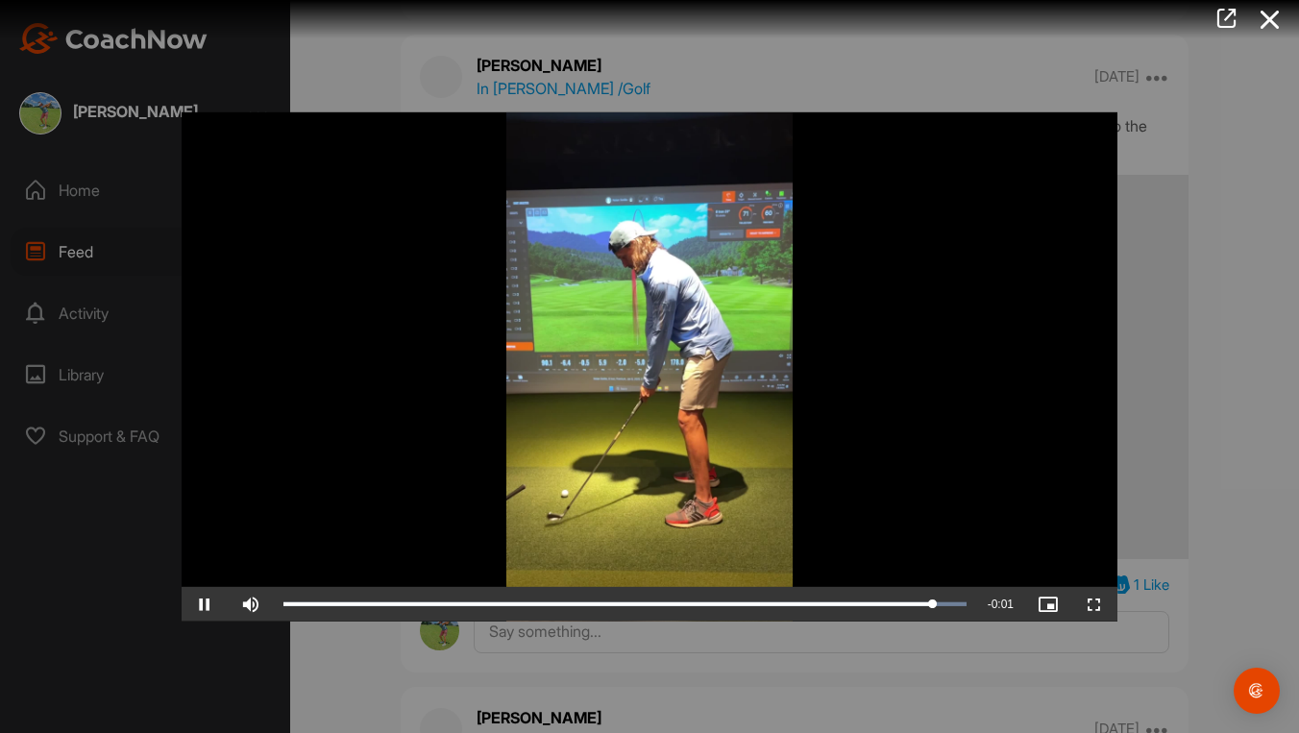
click at [206, 604] on span "Video Player" at bounding box center [205, 604] width 46 height 0
click at [151, 602] on div at bounding box center [649, 366] width 1299 height 733
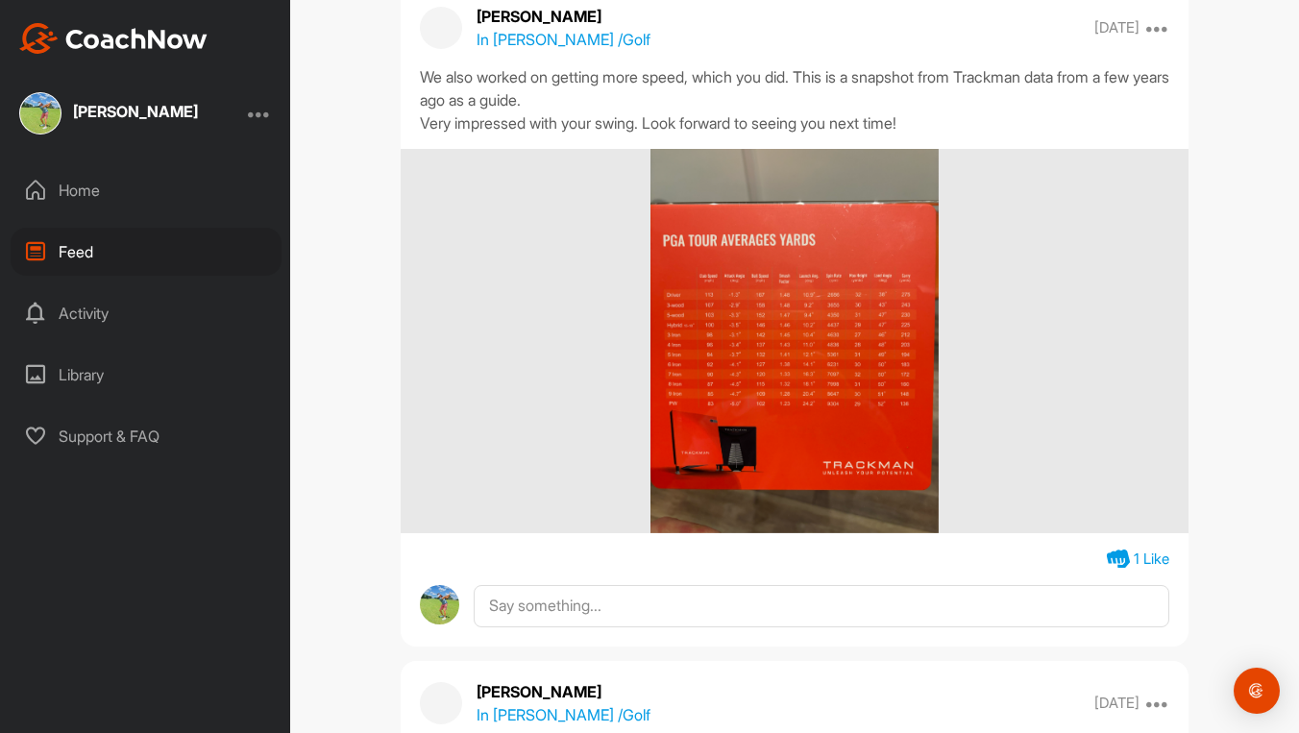
scroll to position [256, 0]
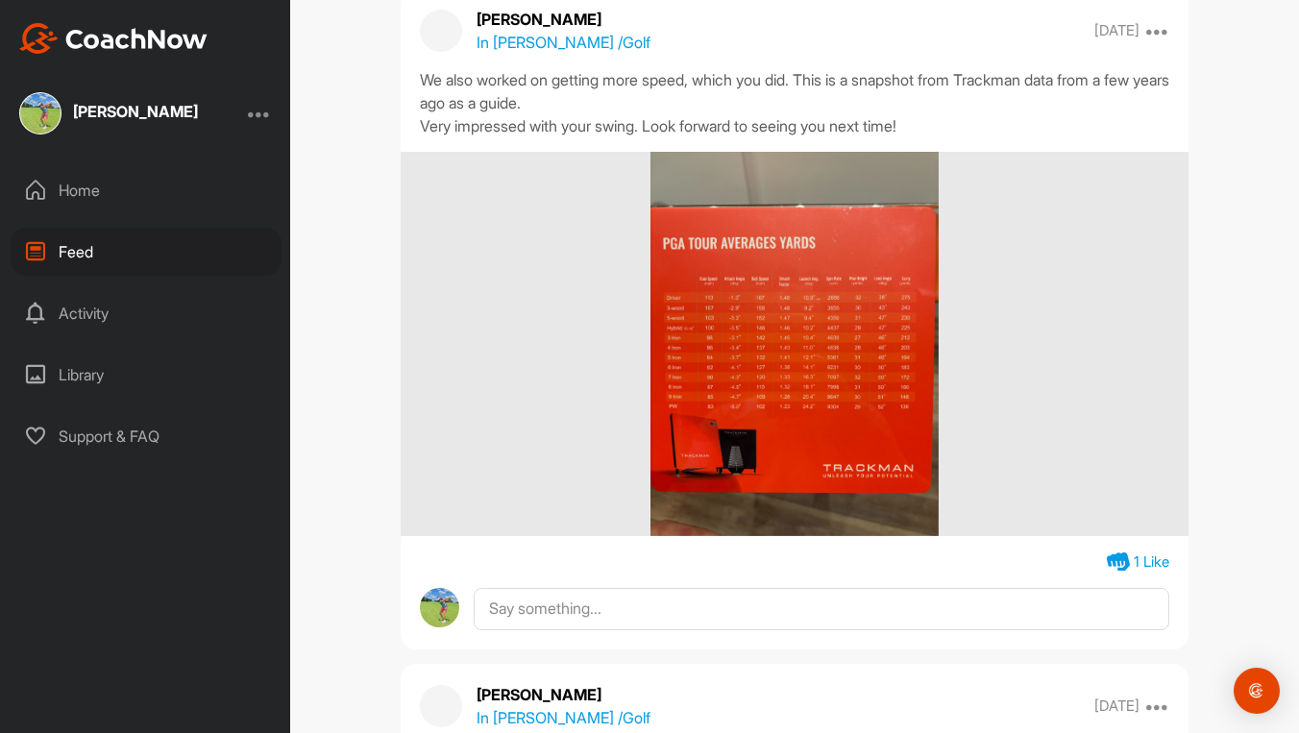
click at [768, 415] on img at bounding box center [795, 344] width 288 height 384
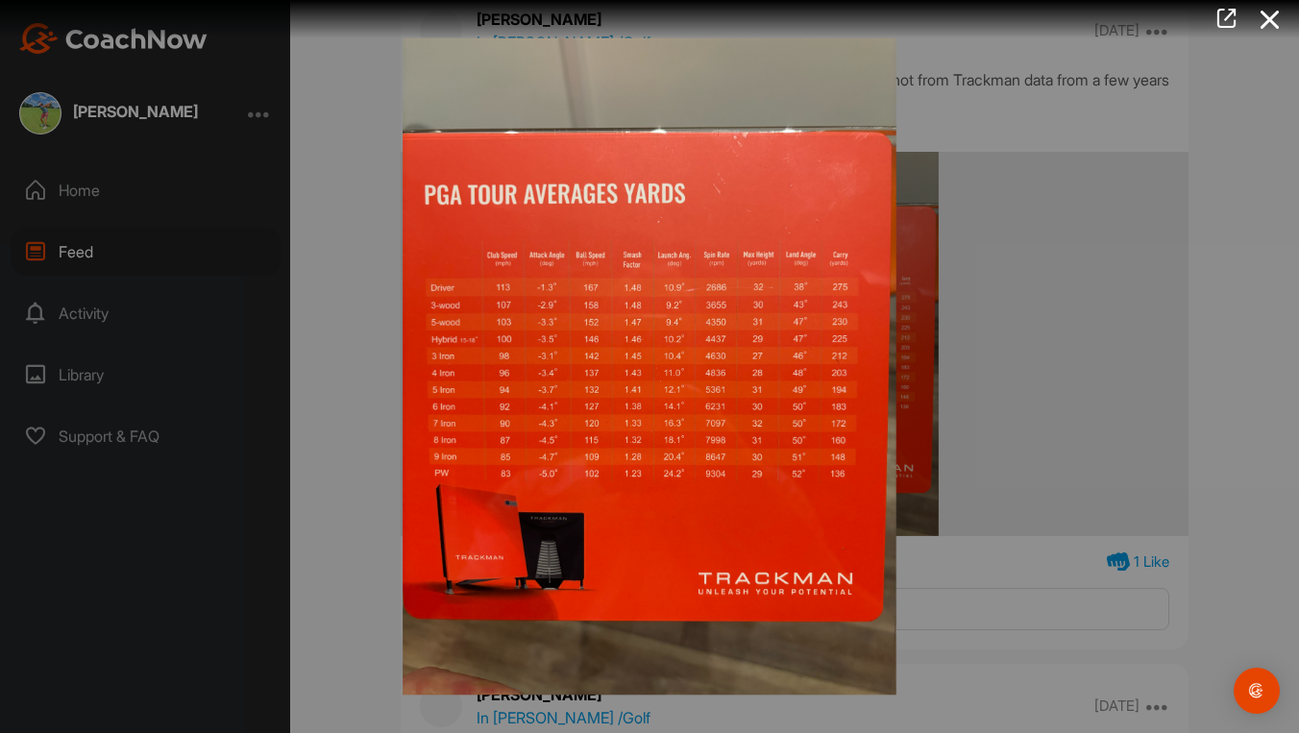
click at [368, 335] on div at bounding box center [649, 366] width 1299 height 733
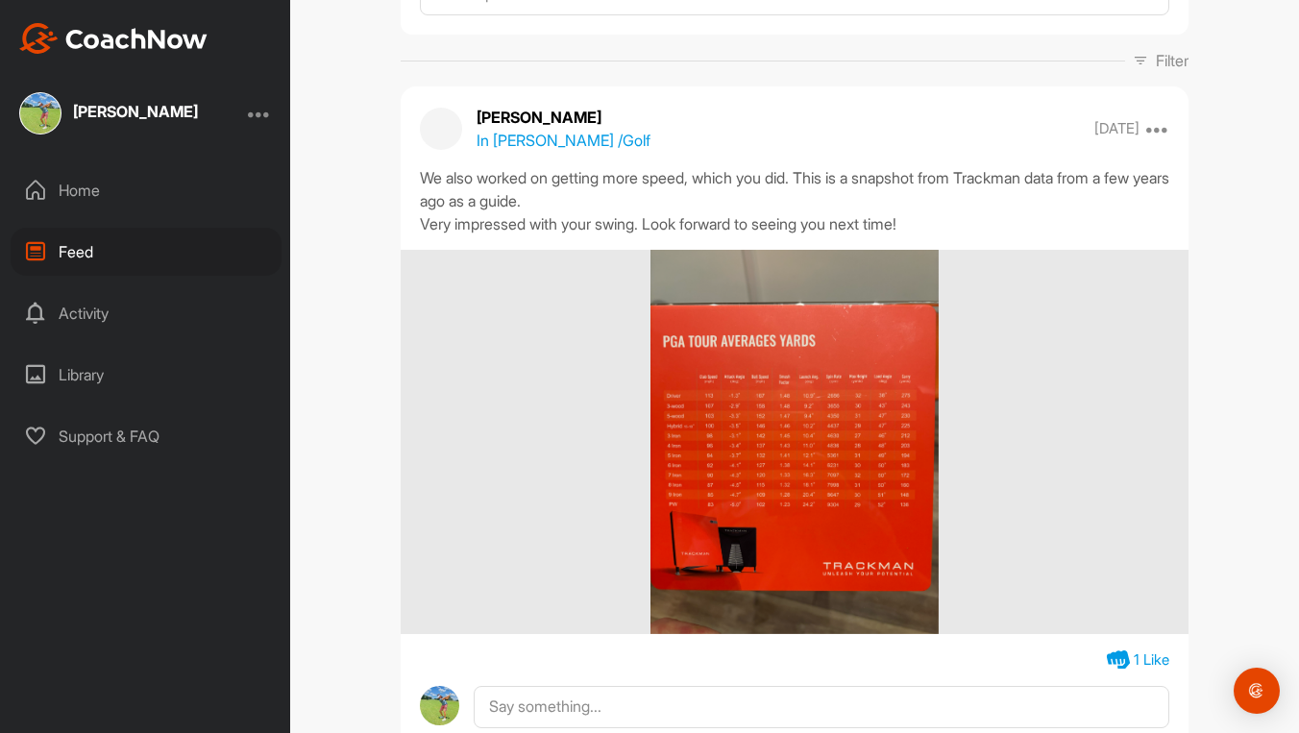
scroll to position [66, 0]
